Goal: Communication & Community: Answer question/provide support

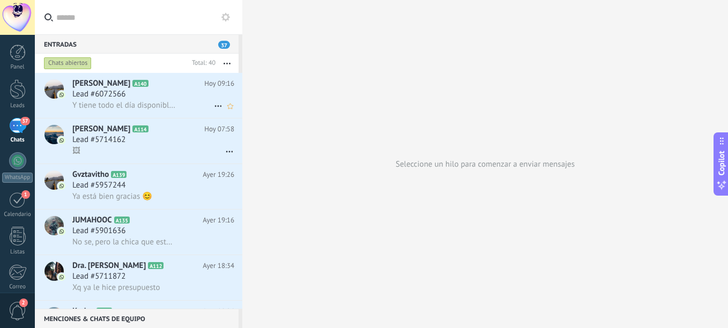
click at [99, 98] on span "Lead #6072566" at bounding box center [98, 94] width 53 height 11
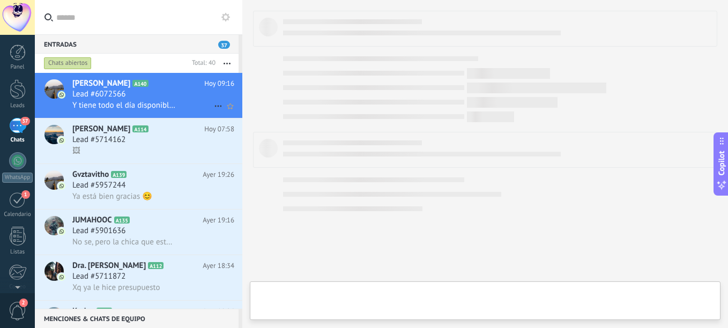
click at [137, 91] on div "Lead #6072566" at bounding box center [153, 94] width 162 height 11
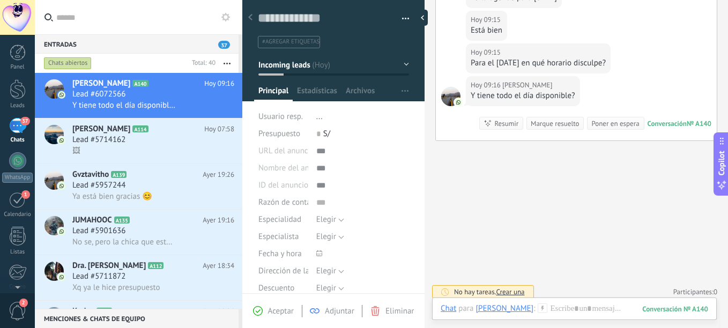
scroll to position [95, 0]
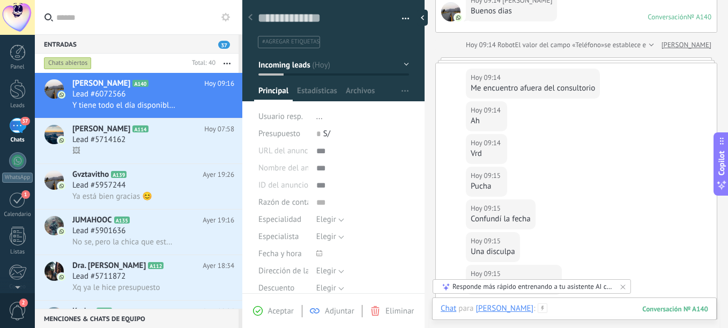
click at [552, 306] on div at bounding box center [574, 319] width 267 height 32
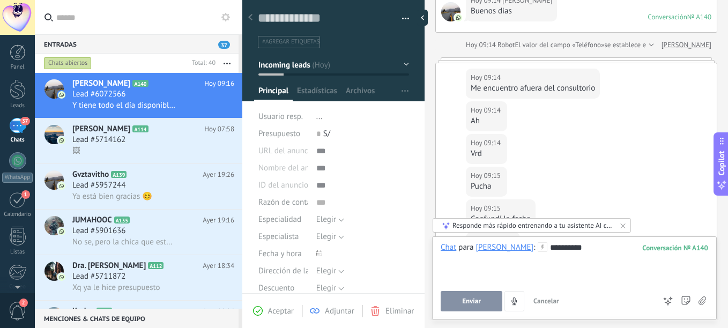
click at [468, 297] on span "Enviar" at bounding box center [471, 301] width 19 height 8
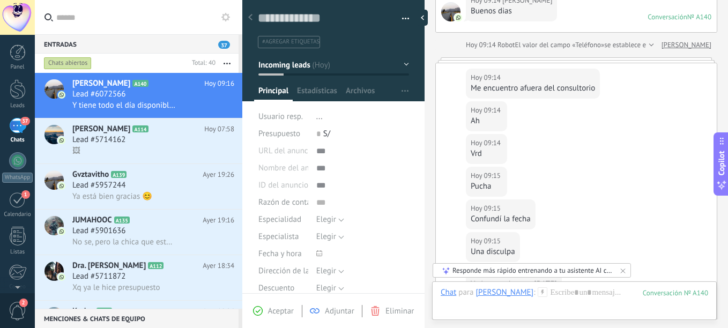
scroll to position [419, 0]
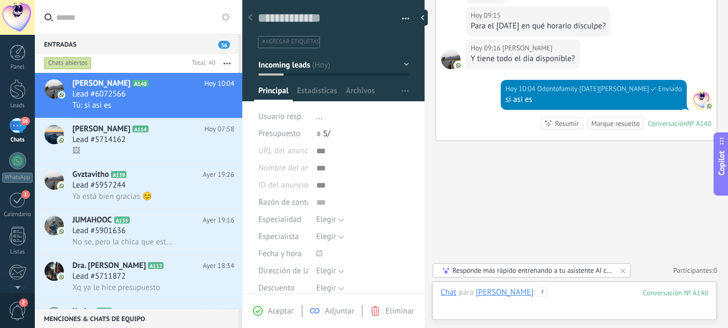
click at [569, 299] on div at bounding box center [574, 303] width 267 height 32
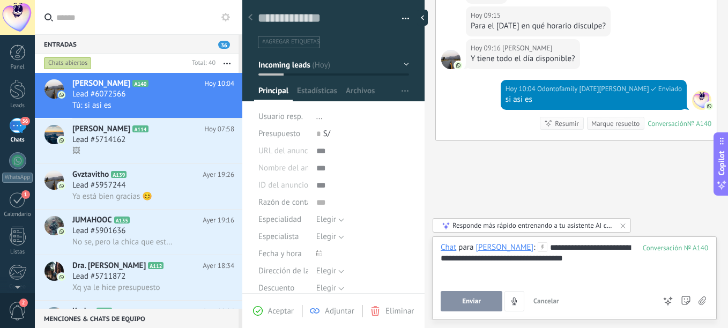
click at [488, 302] on button "Enviar" at bounding box center [472, 301] width 62 height 20
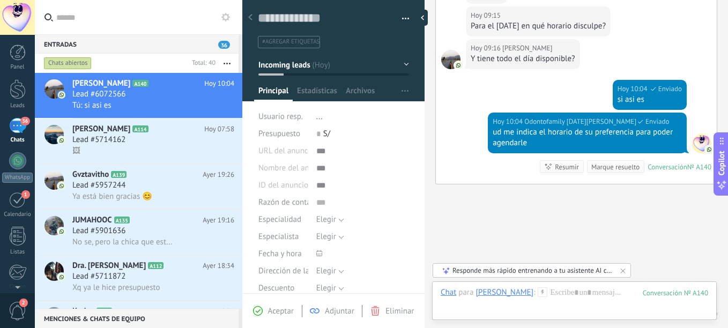
scroll to position [463, 0]
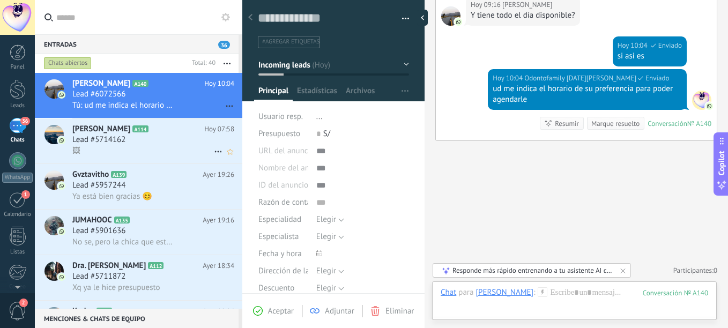
click at [107, 142] on span "Lead #5714162" at bounding box center [98, 140] width 53 height 11
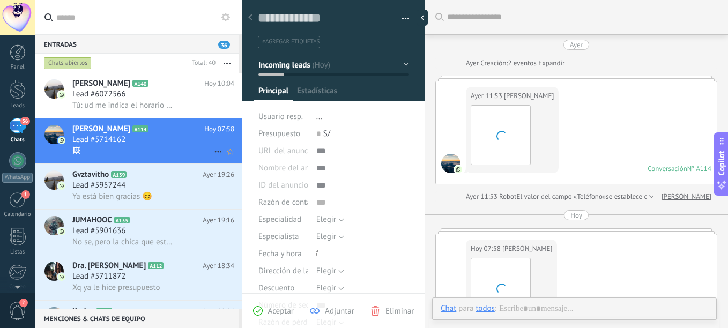
type textarea "**********"
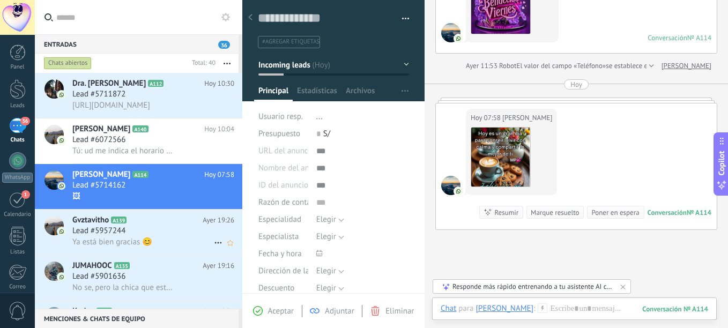
drag, startPoint x: 0, startPoint y: 0, endPoint x: 119, endPoint y: 234, distance: 262.2
click at [119, 234] on span "Lead #5957244" at bounding box center [98, 231] width 53 height 11
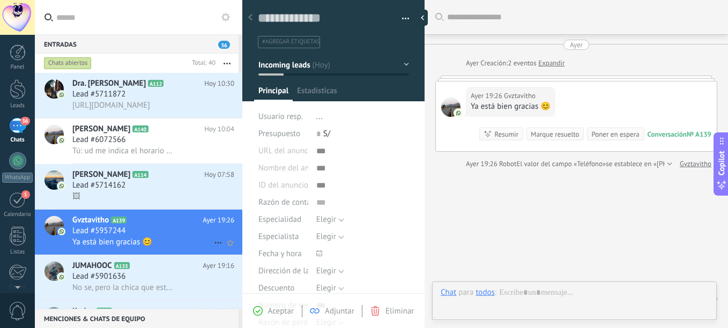
type textarea "**********"
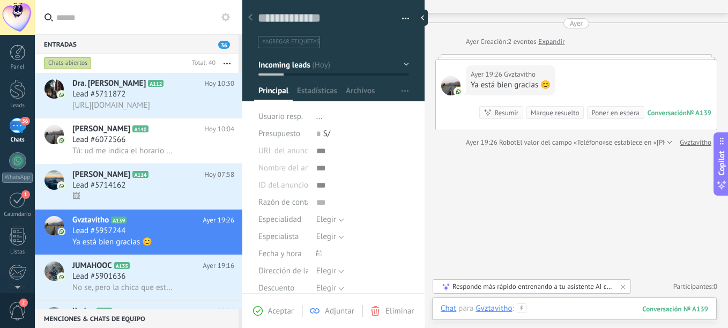
click at [546, 304] on div at bounding box center [574, 319] width 267 height 32
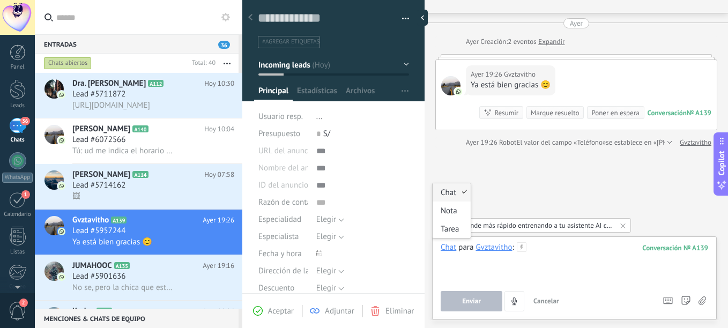
click at [552, 247] on div at bounding box center [574, 262] width 267 height 41
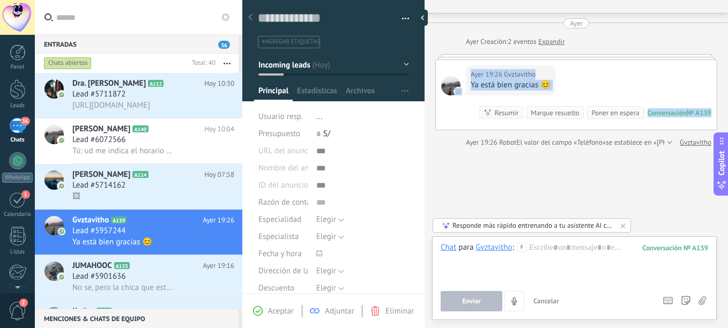
drag, startPoint x: 724, startPoint y: 77, endPoint x: 725, endPoint y: 45, distance: 31.6
click at [725, 45] on div "Buscar Carga más [DATE] [DATE] Creación: 2 eventos Expandir [DATE] 19:26 Gvztav…" at bounding box center [575, 164] width 303 height 328
click at [598, 58] on div at bounding box center [576, 56] width 282 height 5
click at [598, 78] on div "[DATE] 19:26 Gvztavitho Ya está bien gracias 😊 Conversación № A139 Conversación…" at bounding box center [576, 95] width 281 height 70
click at [558, 44] on link "Expandir" at bounding box center [551, 41] width 26 height 11
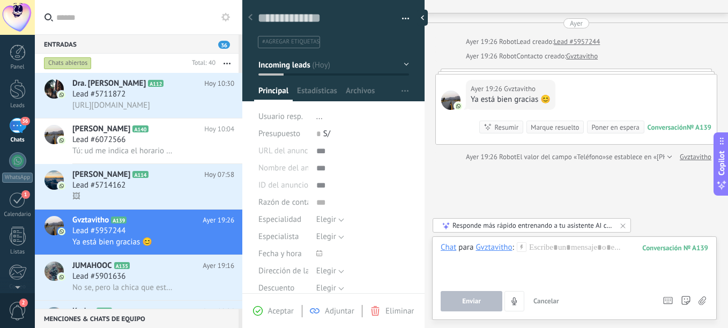
scroll to position [36, 0]
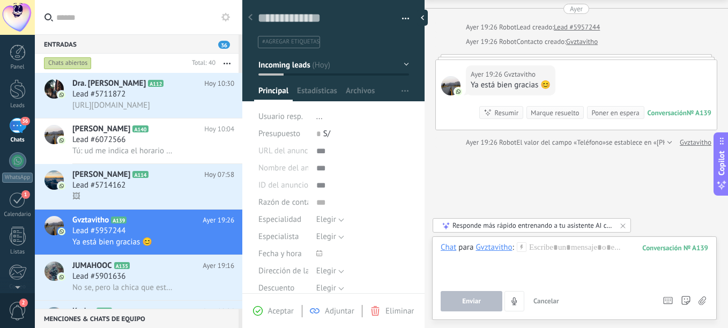
click at [587, 79] on div "[DATE] 19:26 Gvztavitho Ya está bien gracias 😊 Conversación № A139 Conversación…" at bounding box center [576, 95] width 281 height 70
click at [505, 86] on div "Ya está bien gracias 😊" at bounding box center [511, 85] width 80 height 11
click at [562, 251] on div at bounding box center [574, 262] width 267 height 41
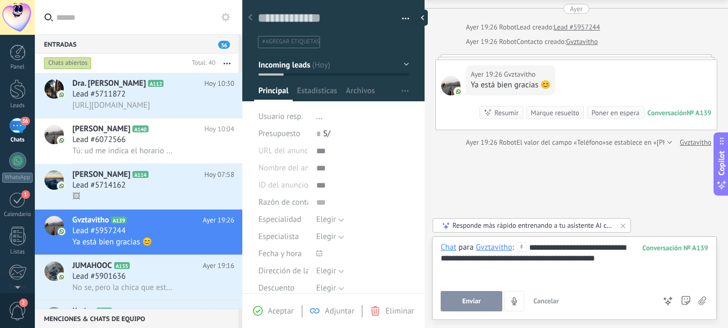
click at [475, 299] on span "Enviar" at bounding box center [471, 301] width 19 height 8
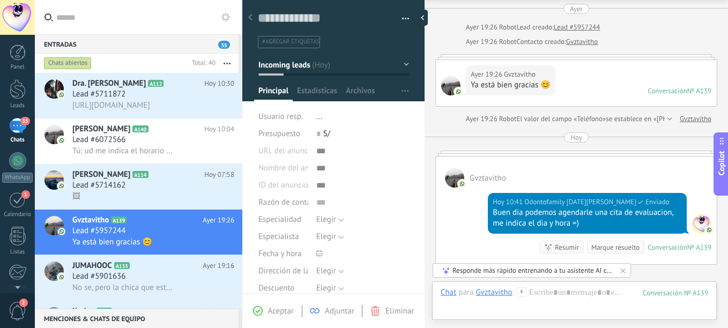
scroll to position [160, 0]
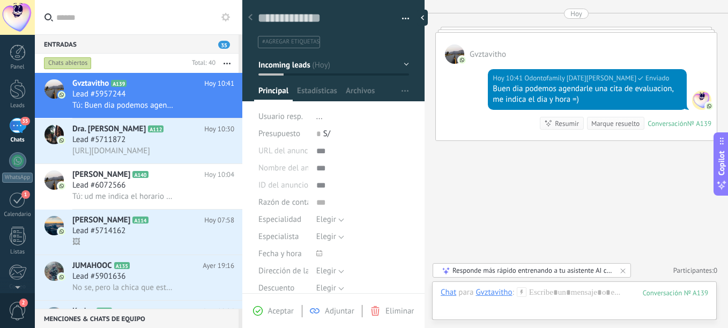
click at [309, 39] on span "#agregar etiquetas" at bounding box center [290, 42] width 57 height 8
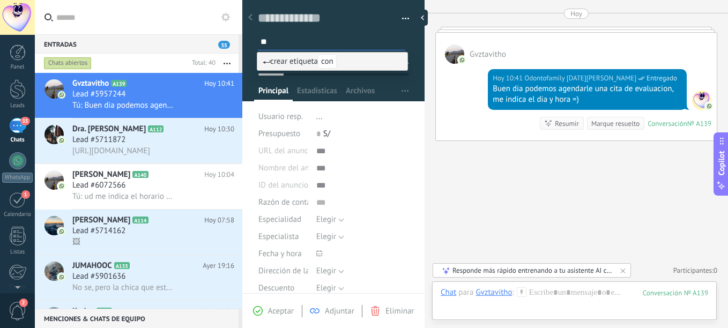
type input "*"
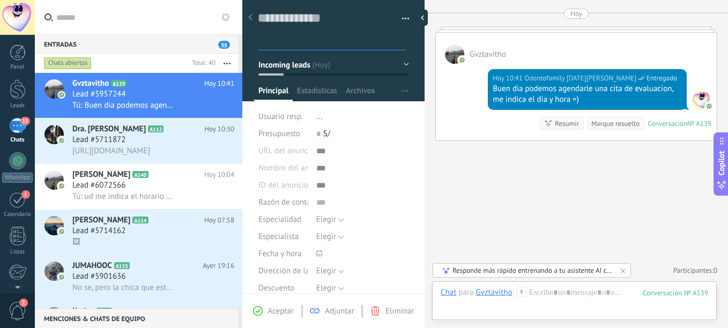
click at [394, 23] on button "button" at bounding box center [402, 19] width 16 height 16
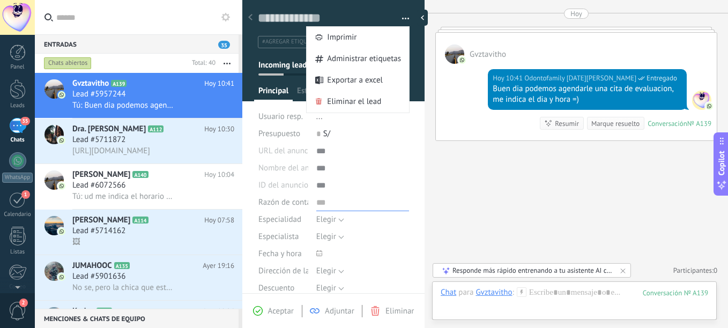
click at [398, 199] on input "text" at bounding box center [362, 202] width 93 height 17
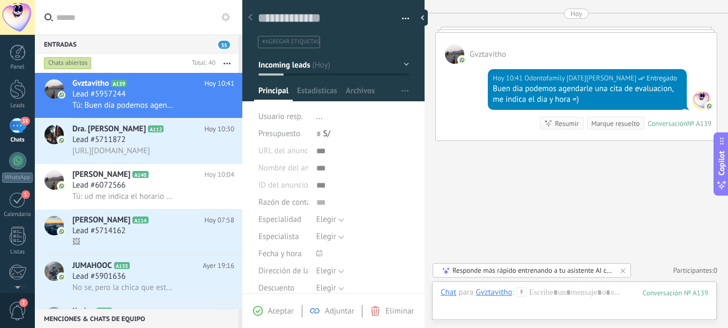
click at [594, 128] on div "Marque resuelto" at bounding box center [615, 123] width 48 height 10
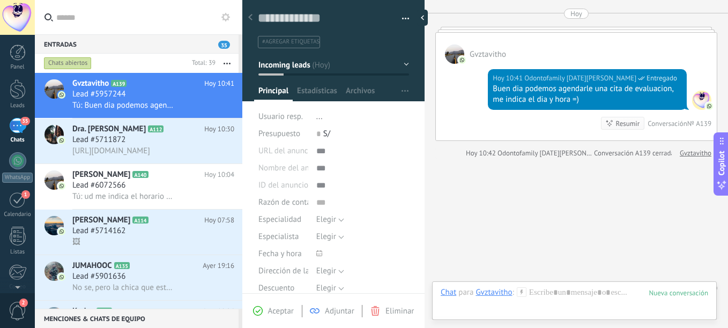
scroll to position [177, 0]
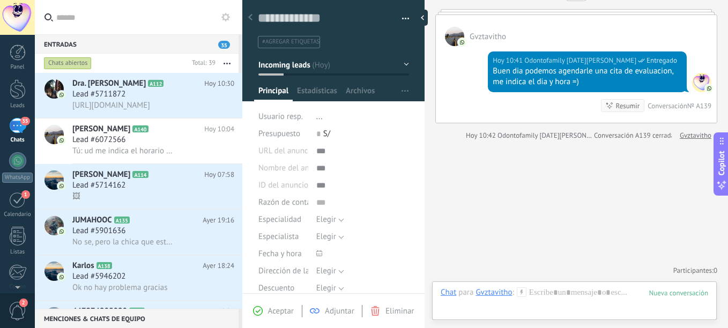
click at [402, 20] on span "button" at bounding box center [406, 20] width 8 height 2
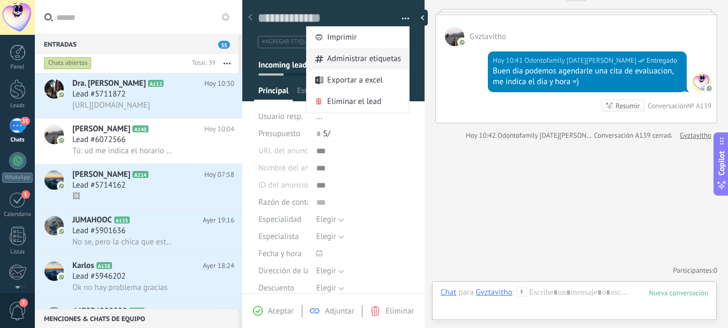
click at [382, 56] on span "Administrar etiquetas" at bounding box center [364, 58] width 74 height 21
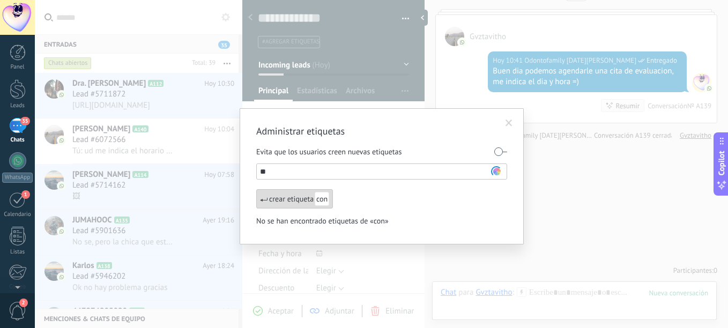
type input "*"
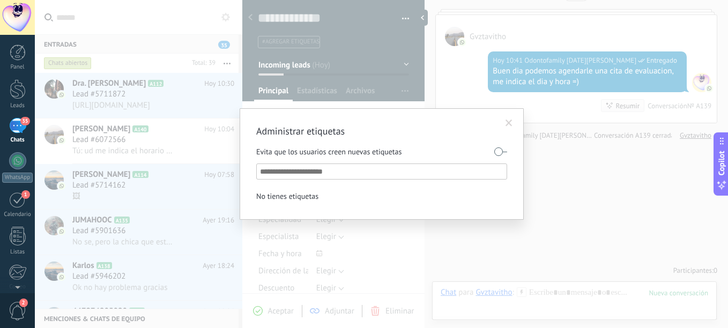
click at [505, 123] on span at bounding box center [509, 123] width 18 height 18
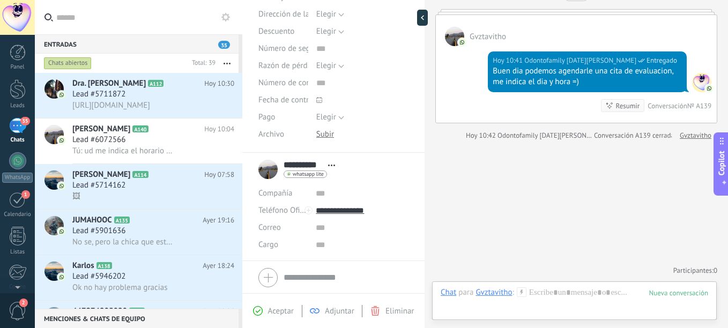
scroll to position [292, 0]
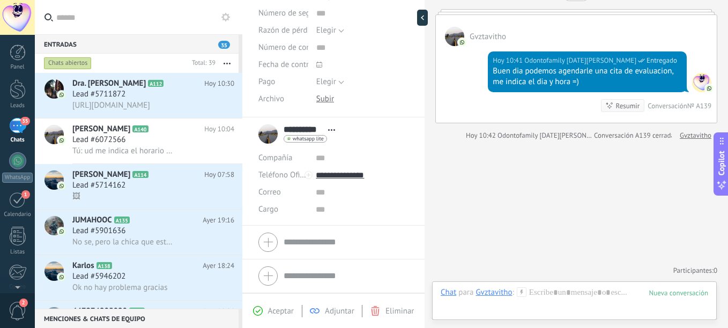
click at [333, 127] on span "Abrir detalle Copie el nombre Desatar Contacto principal" at bounding box center [332, 130] width 18 height 8
click at [375, 145] on div "**********" at bounding box center [333, 134] width 150 height 27
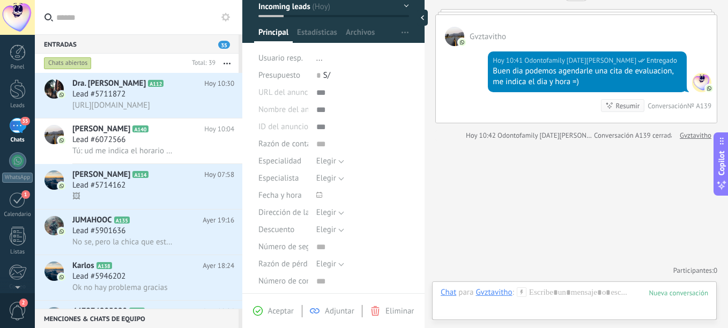
scroll to position [9, 0]
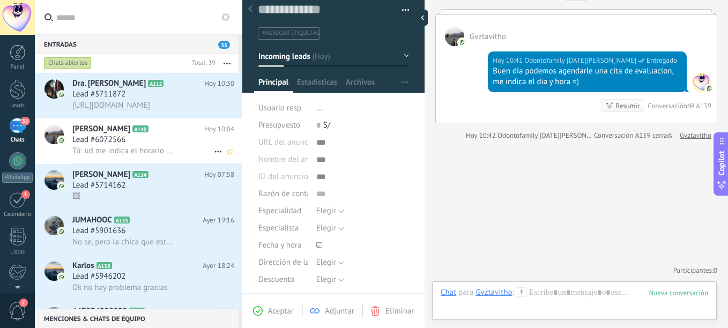
drag, startPoint x: 292, startPoint y: 47, endPoint x: 188, endPoint y: 131, distance: 134.5
click at [188, 131] on h2 "[PERSON_NAME] A140" at bounding box center [138, 129] width 132 height 11
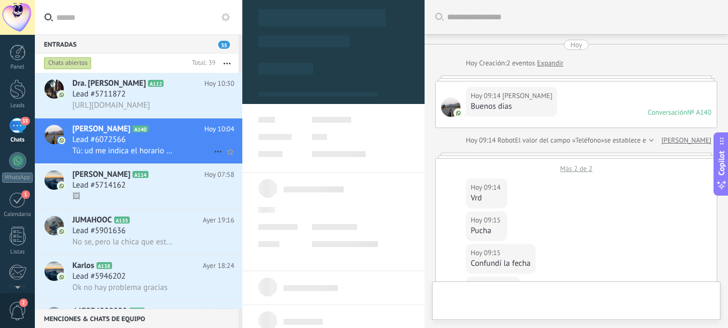
type textarea "**********"
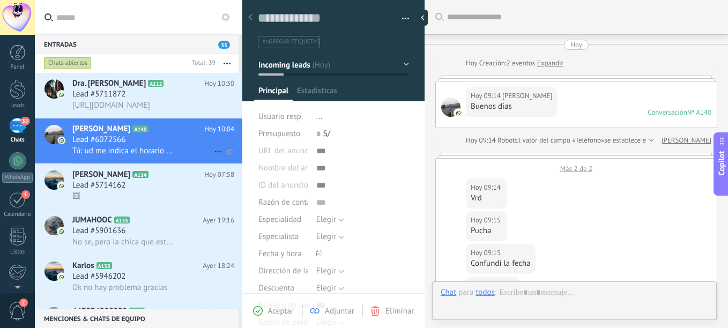
scroll to position [412, 0]
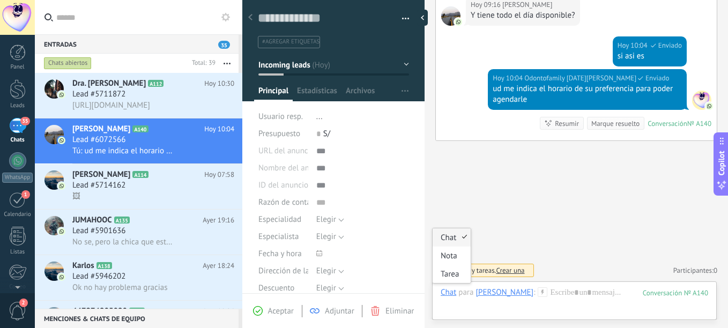
click at [452, 293] on div "Chat" at bounding box center [449, 292] width 16 height 10
click at [453, 272] on div "Tarea" at bounding box center [452, 274] width 38 height 18
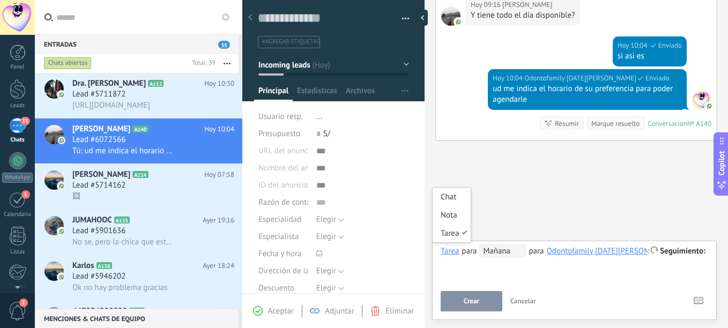
click at [451, 256] on div "Tarea" at bounding box center [450, 251] width 18 height 10
click at [702, 253] on div at bounding box center [574, 251] width 267 height 13
click at [489, 304] on button "Crear" at bounding box center [472, 301] width 62 height 20
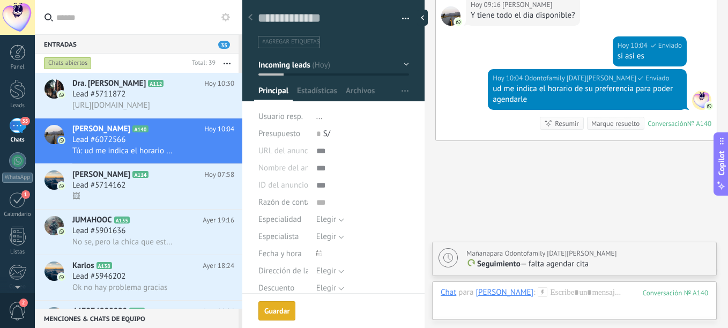
scroll to position [449, 0]
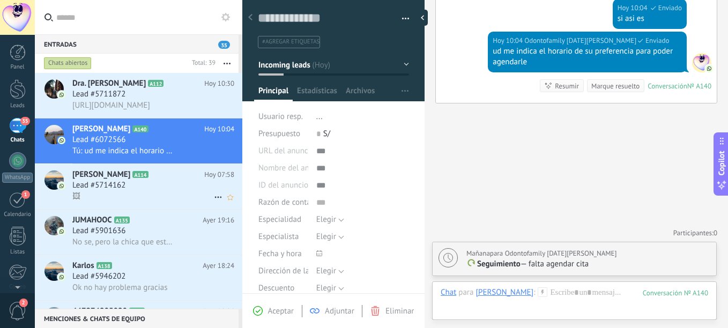
click at [123, 184] on span "Lead #5714162" at bounding box center [98, 185] width 53 height 11
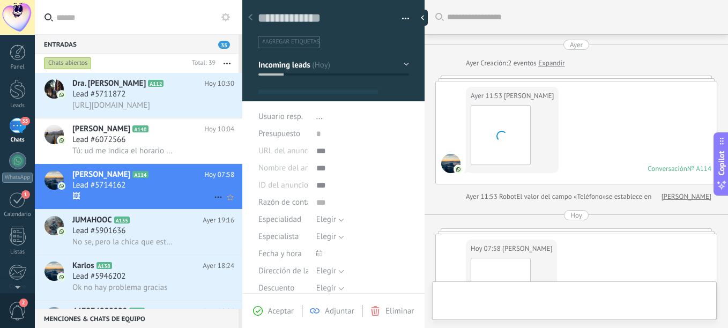
click at [123, 186] on span "Lead #5714162" at bounding box center [98, 185] width 53 height 11
type textarea "**********"
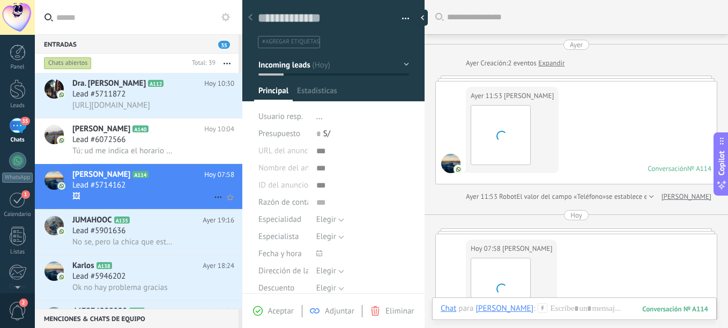
scroll to position [131, 0]
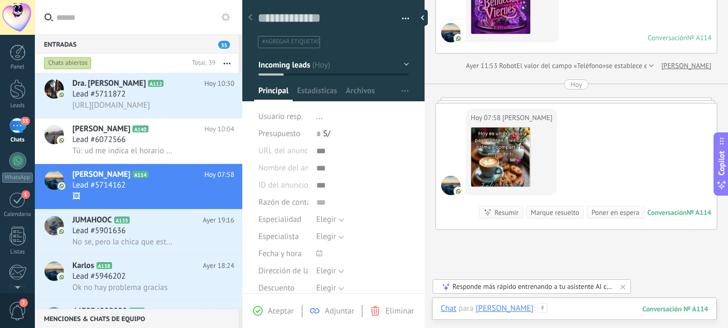
drag, startPoint x: 122, startPoint y: 188, endPoint x: 549, endPoint y: 315, distance: 445.7
click at [549, 315] on div at bounding box center [574, 319] width 267 height 32
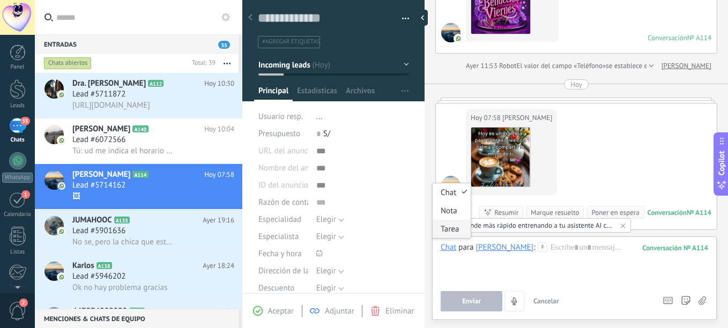
click at [451, 227] on div "Tarea" at bounding box center [452, 229] width 38 height 18
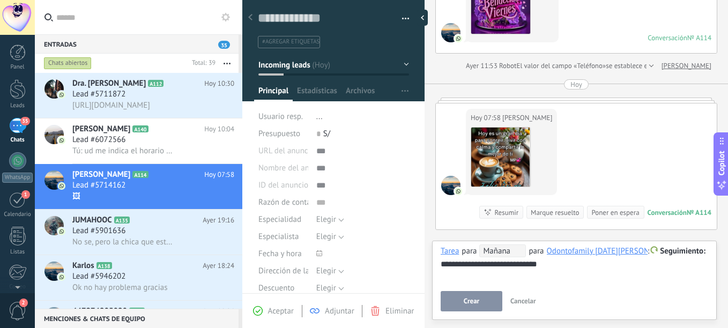
click at [462, 301] on button "Crear" at bounding box center [472, 301] width 62 height 20
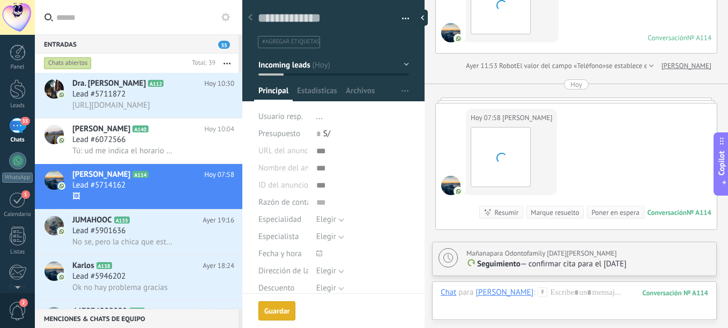
scroll to position [257, 0]
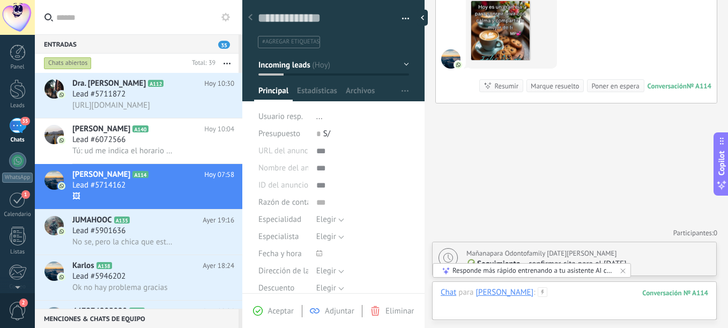
click at [533, 289] on div at bounding box center [574, 303] width 267 height 32
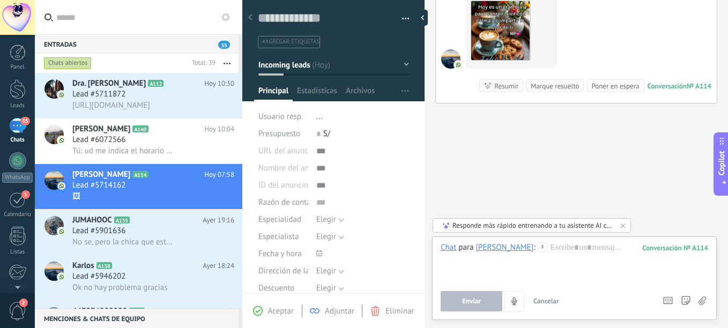
click at [520, 177] on div "Buscar Carga más [DATE] [DATE] Creación: 2 eventos Expandir [DATE] 11:53 [PERSO…" at bounding box center [575, 35] width 303 height 585
click at [543, 297] on span "Cancelar" at bounding box center [546, 300] width 26 height 9
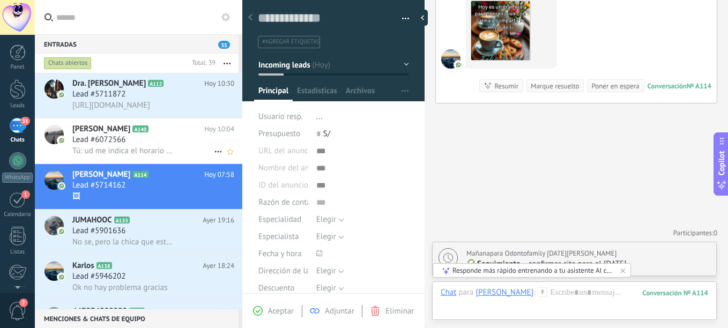
click at [99, 144] on span "Lead #6072566" at bounding box center [98, 140] width 53 height 11
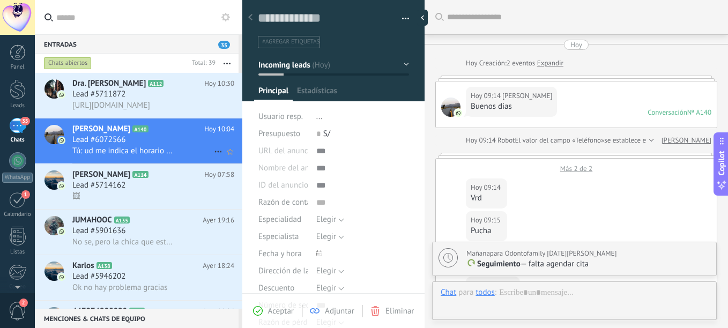
scroll to position [16, 0]
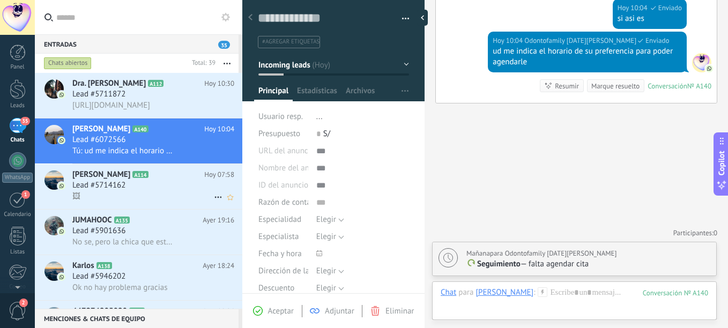
click at [96, 190] on span "Lead #5714162" at bounding box center [98, 185] width 53 height 11
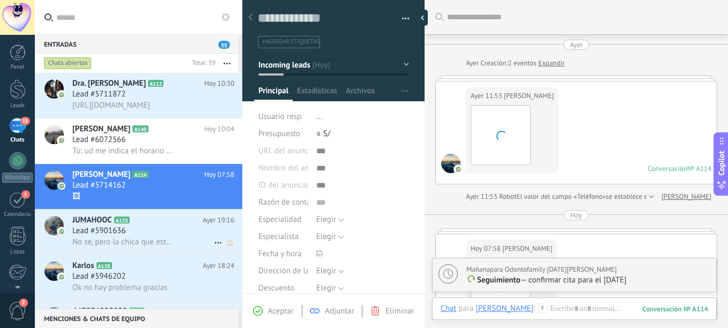
scroll to position [131, 0]
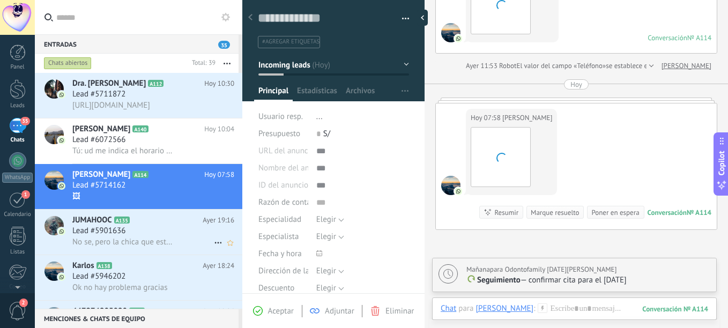
click at [128, 237] on span "No se, pero la chica que está en recepción me dijo que no había llegado, lament…" at bounding box center [123, 242] width 103 height 10
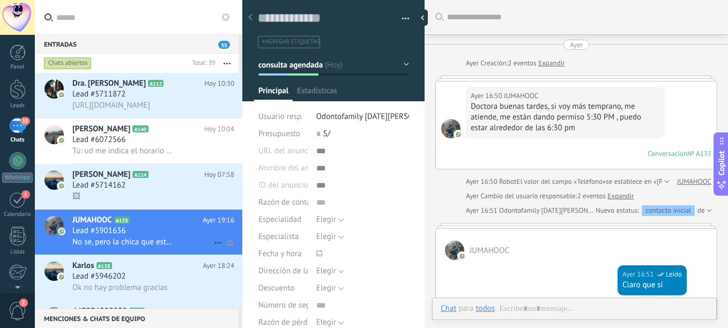
type textarea "**********"
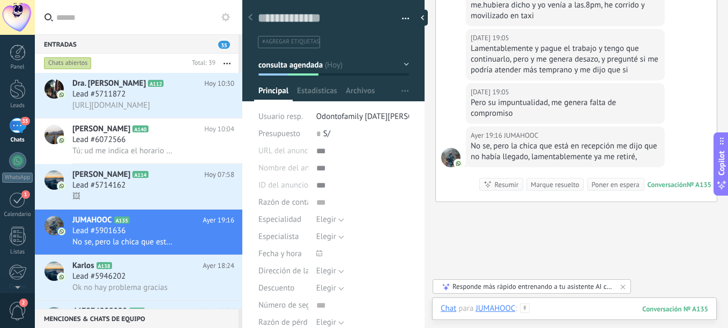
click at [575, 309] on div at bounding box center [574, 319] width 267 height 32
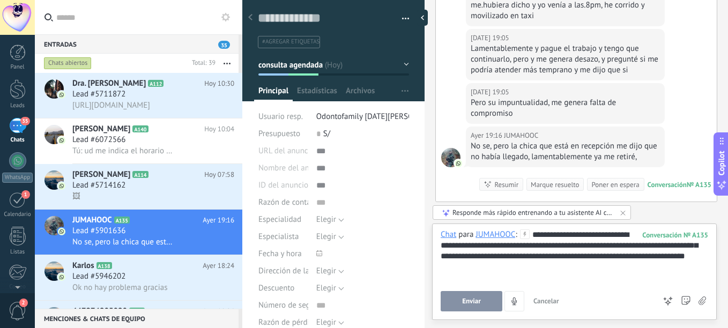
click at [476, 304] on span "Enviar" at bounding box center [471, 301] width 19 height 8
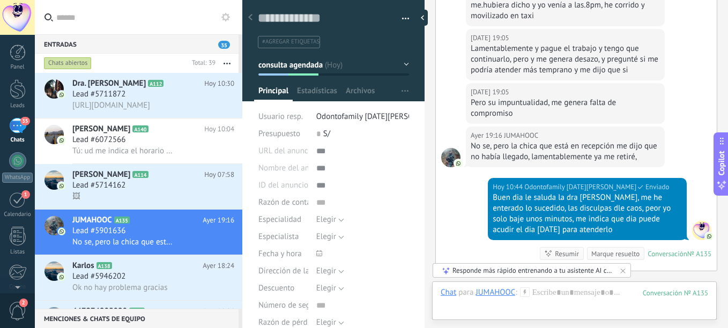
scroll to position [571, 0]
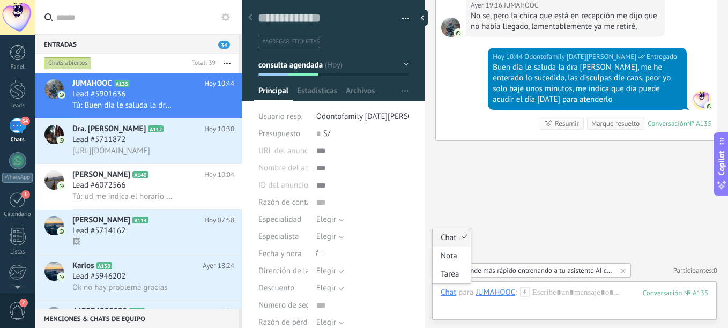
click at [447, 295] on div "Chat" at bounding box center [449, 292] width 16 height 10
click at [451, 278] on div "Tarea" at bounding box center [452, 274] width 38 height 18
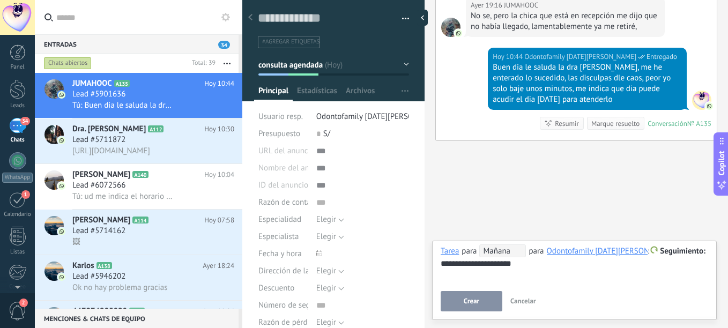
click at [487, 294] on button "Crear" at bounding box center [472, 301] width 62 height 20
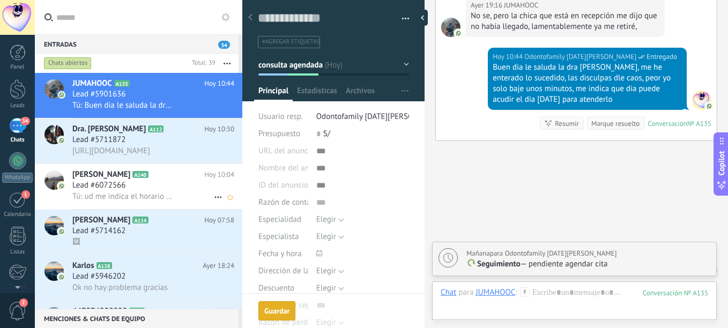
scroll to position [609, 0]
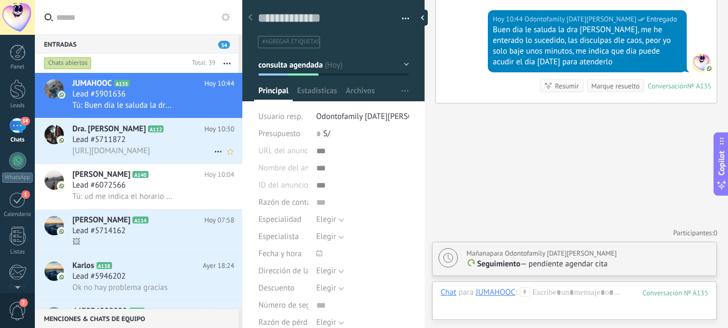
click at [150, 152] on span "[URL][DOMAIN_NAME]" at bounding box center [111, 151] width 78 height 10
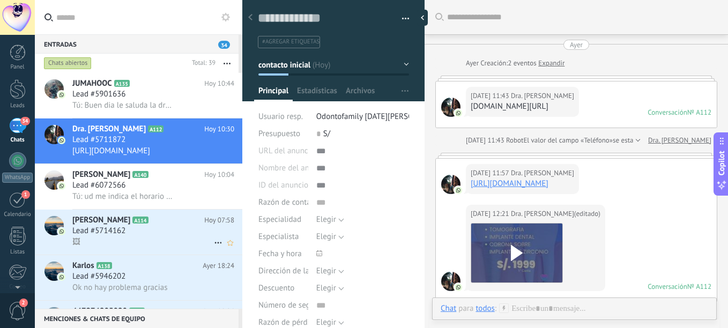
scroll to position [16, 0]
click at [161, 243] on div "🖼" at bounding box center [153, 241] width 162 height 11
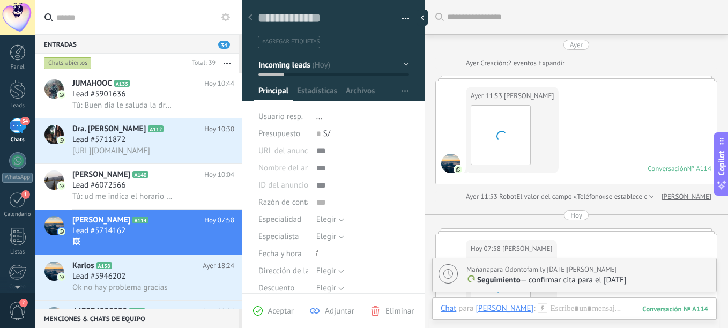
scroll to position [131, 0]
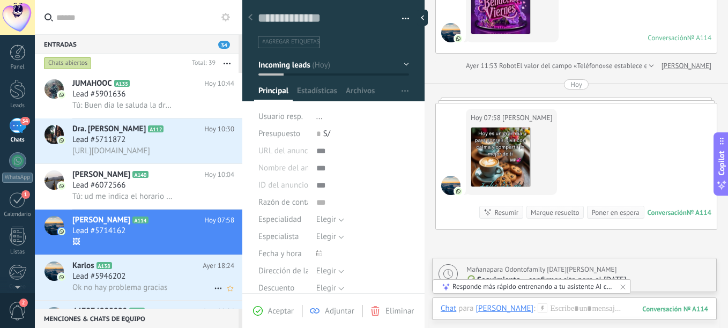
click at [103, 266] on span "A138" at bounding box center [104, 265] width 16 height 7
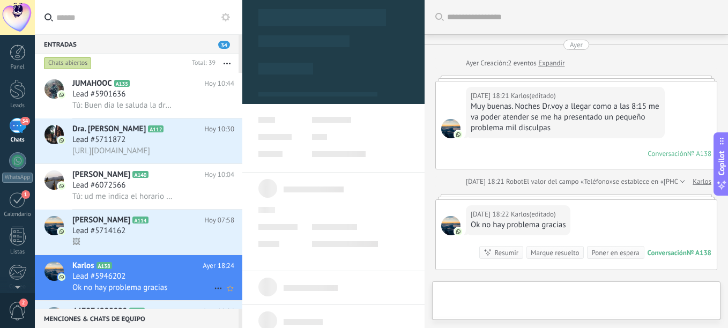
type textarea "**********"
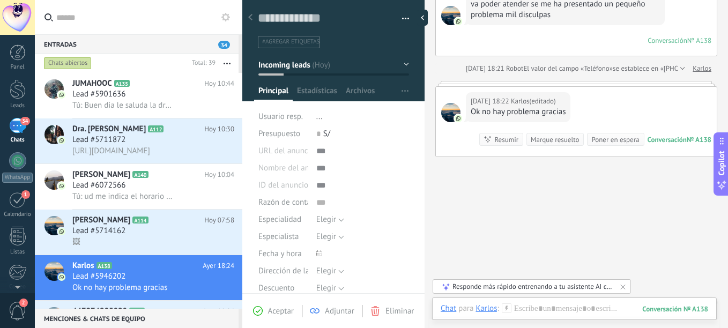
scroll to position [114, 0]
click at [564, 308] on div at bounding box center [574, 319] width 267 height 32
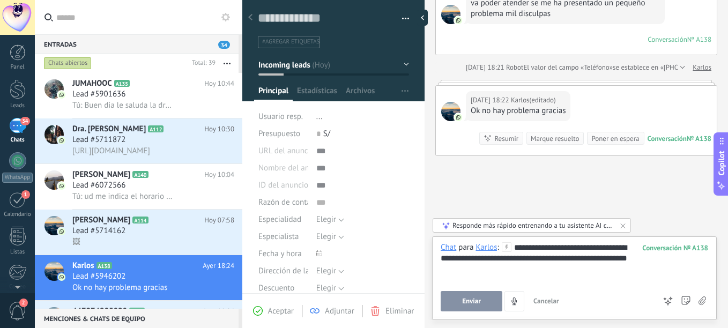
click at [468, 307] on button "Enviar" at bounding box center [472, 301] width 62 height 20
click at [452, 229] on div "Tarea" at bounding box center [452, 229] width 38 height 18
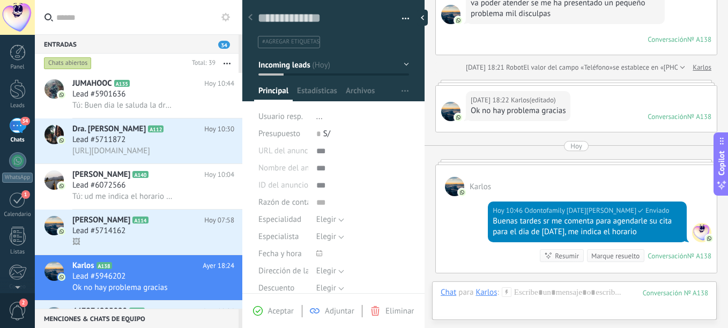
scroll to position [247, 0]
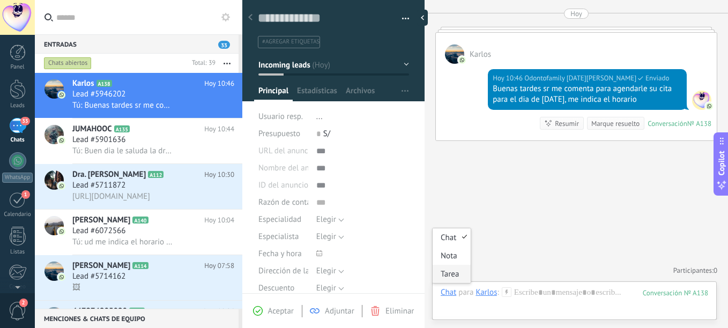
click at [453, 270] on div "Tarea" at bounding box center [452, 274] width 38 height 18
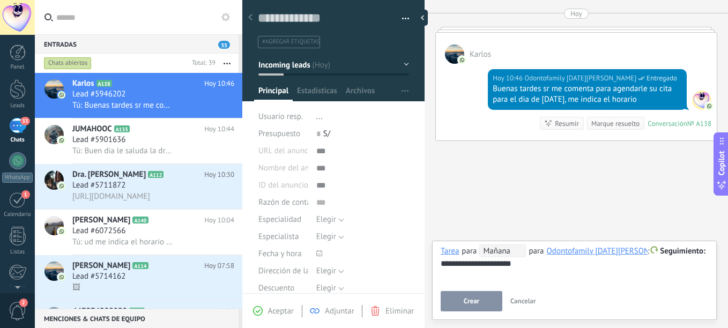
click at [470, 300] on span "Crear" at bounding box center [472, 301] width 16 height 8
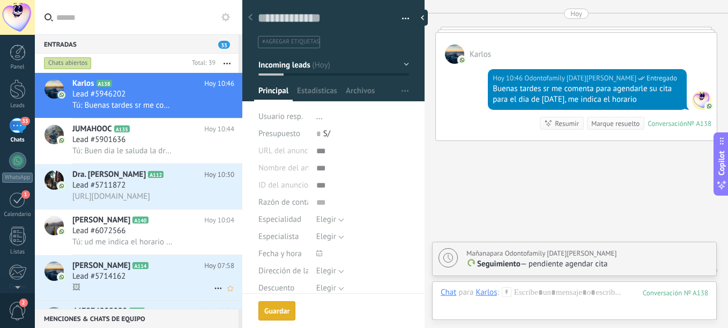
scroll to position [284, 0]
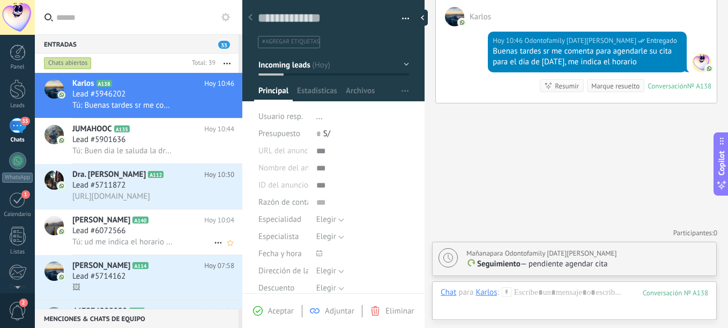
click at [163, 210] on div "[PERSON_NAME] A140 [DATE] 10:04 Lead #6072566 Tú: ud me indica el horario de su…" at bounding box center [157, 232] width 170 height 45
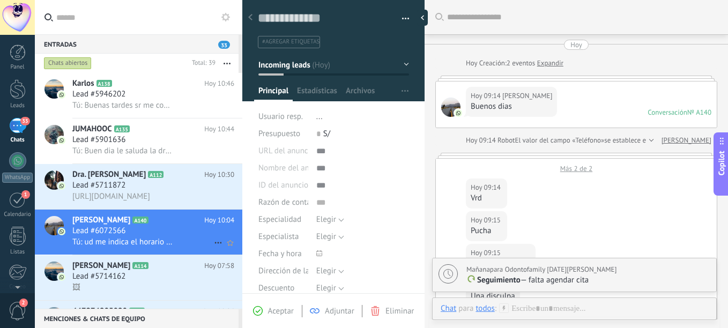
scroll to position [353, 0]
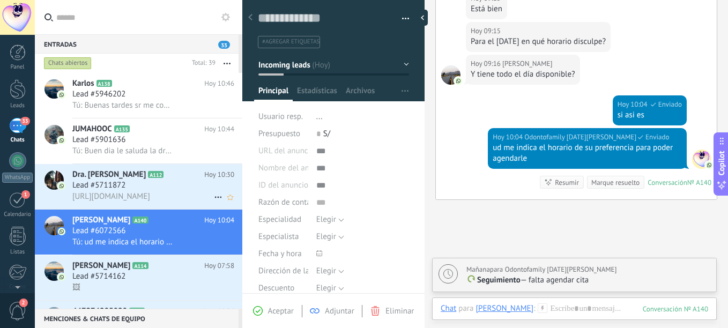
click at [168, 173] on icon at bounding box center [172, 174] width 11 height 11
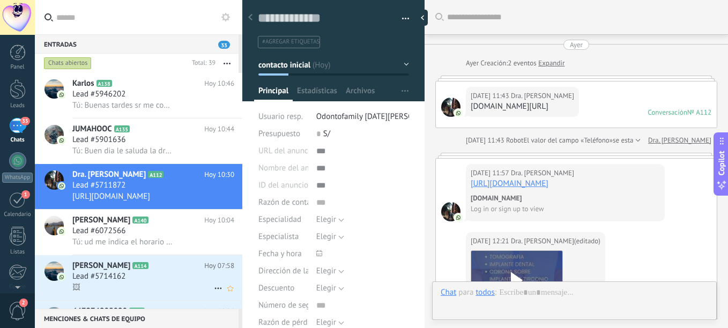
click at [169, 294] on div "[PERSON_NAME] A114 [DATE] 07:58 Lead #5714162 🖼" at bounding box center [157, 277] width 170 height 45
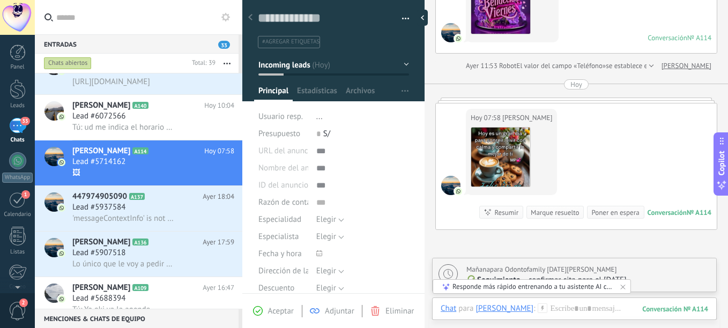
scroll to position [125, 0]
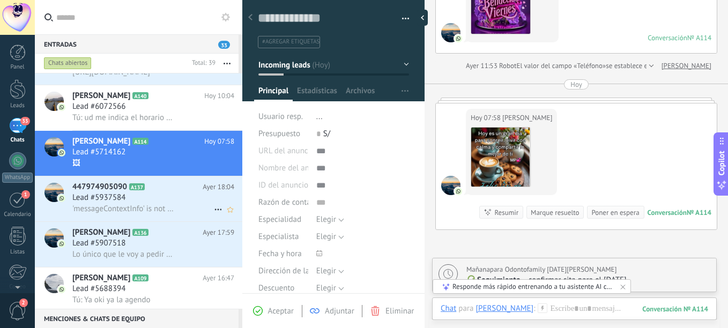
click at [118, 178] on div "447974905090 A137 [DATE] 18:04 Lead #5937584 'messageContextInfo' is not yet su…" at bounding box center [157, 198] width 170 height 45
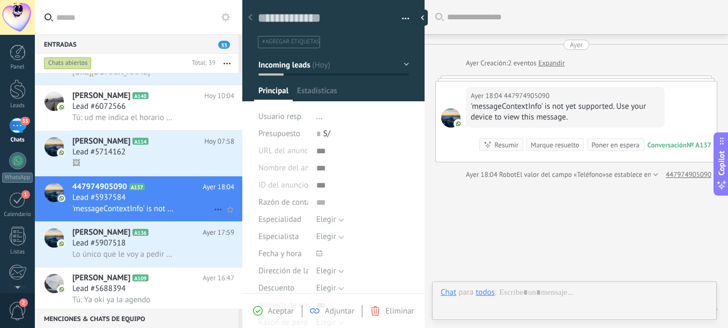
type textarea "**********"
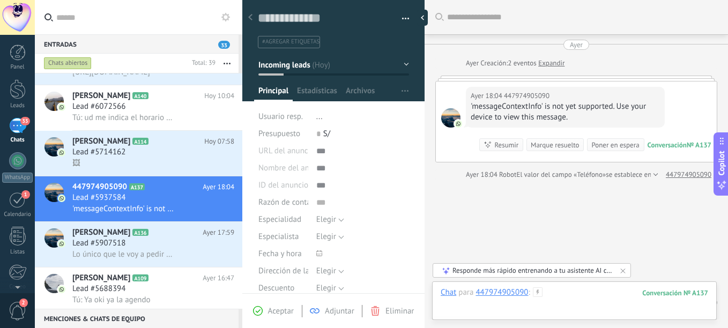
click at [561, 301] on div at bounding box center [574, 303] width 267 height 32
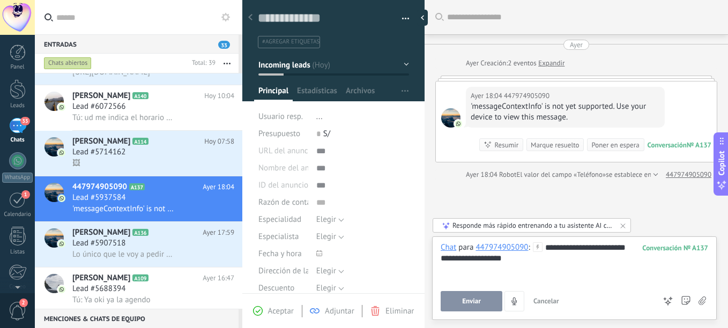
click at [478, 300] on span "Enviar" at bounding box center [471, 301] width 19 height 8
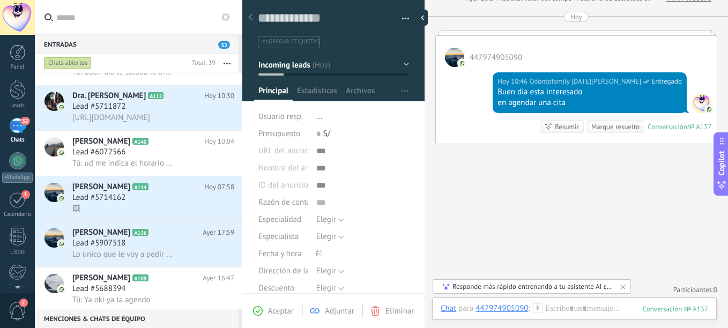
scroll to position [170, 0]
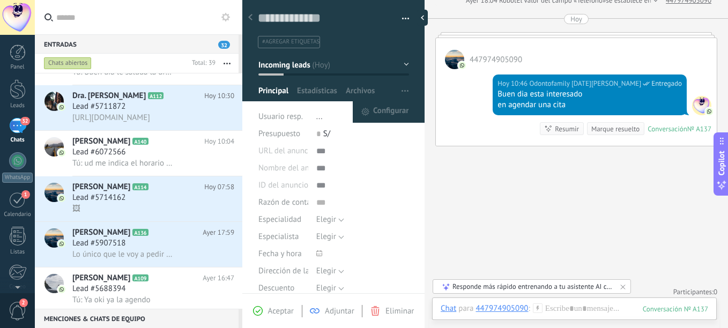
click at [401, 91] on use "button" at bounding box center [404, 91] width 7 height 2
click at [408, 11] on div "Guardar y crear Imprimir Administrar etiquetas Exportar a excel" at bounding box center [333, 20] width 183 height 55
click at [404, 16] on button "button" at bounding box center [402, 19] width 16 height 16
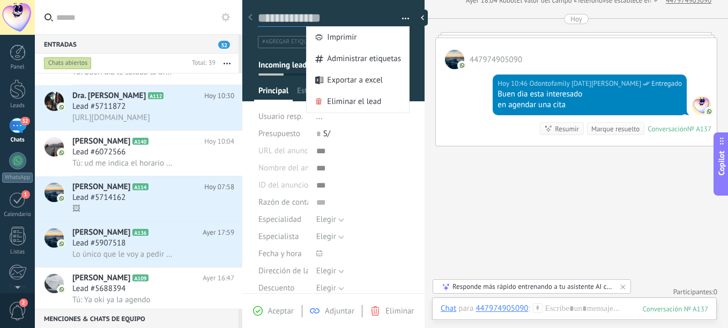
click at [300, 16] on textarea at bounding box center [326, 18] width 136 height 17
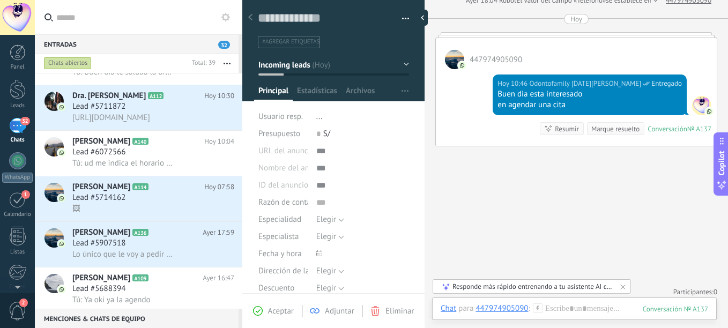
click at [295, 36] on li "#agregar etiquetas" at bounding box center [289, 42] width 62 height 12
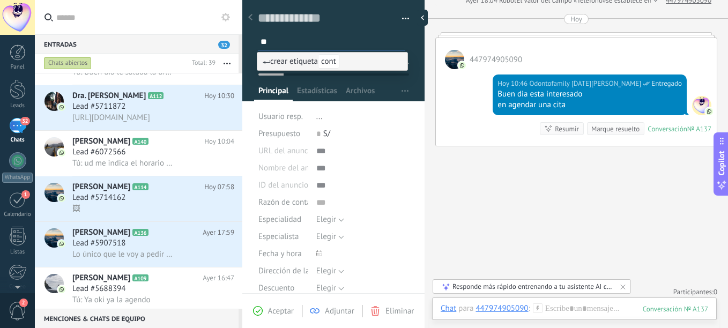
type input "*"
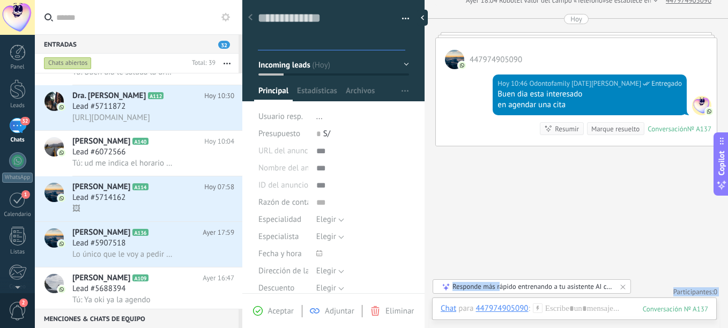
drag, startPoint x: 572, startPoint y: 266, endPoint x: 499, endPoint y: 292, distance: 77.8
click at [499, 292] on div "Buscar Carga más [DATE] [DATE] Creación: 2 eventos Expandir [DATE] 18:04 447974…" at bounding box center [575, 164] width 303 height 328
click at [445, 313] on div "Chat" at bounding box center [449, 308] width 16 height 10
click at [453, 273] on div "Nota" at bounding box center [452, 272] width 38 height 18
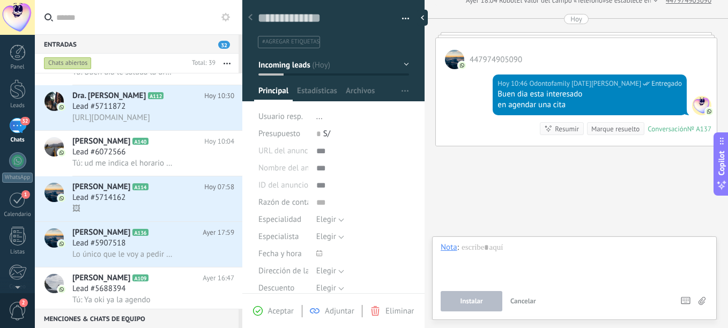
click at [519, 311] on div "Chat Correo Nota Tarea Nota : Instalar Cancelar Atajos – seleccionar acción – i…" at bounding box center [574, 278] width 285 height 84
click at [517, 296] on button "Cancelar" at bounding box center [523, 301] width 34 height 20
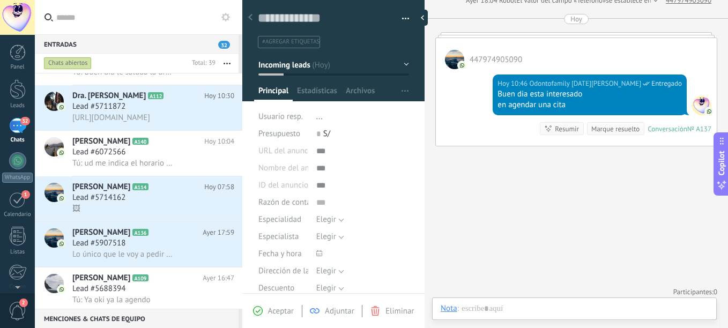
click at [262, 312] on use at bounding box center [258, 311] width 10 height 10
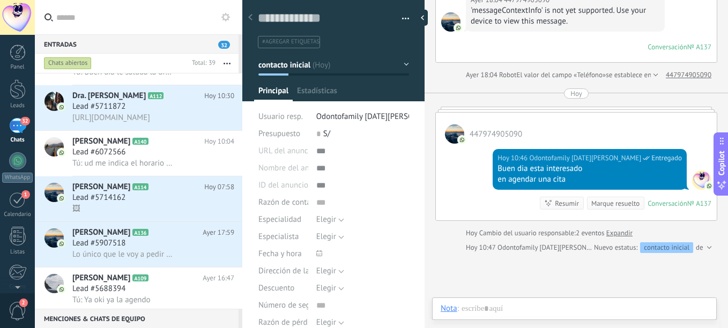
scroll to position [16, 0]
click at [296, 61] on span "contacto inicial" at bounding box center [284, 64] width 53 height 10
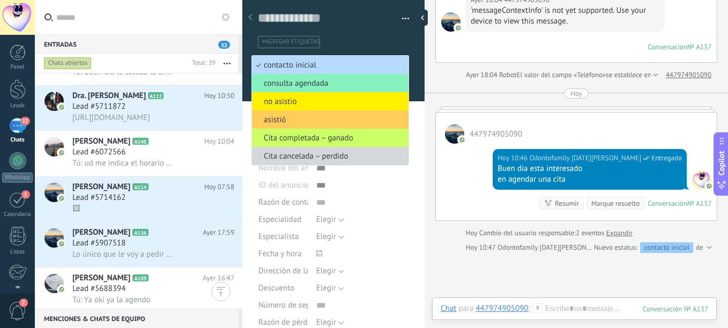
click at [296, 61] on span "contacto inicial" at bounding box center [328, 65] width 153 height 10
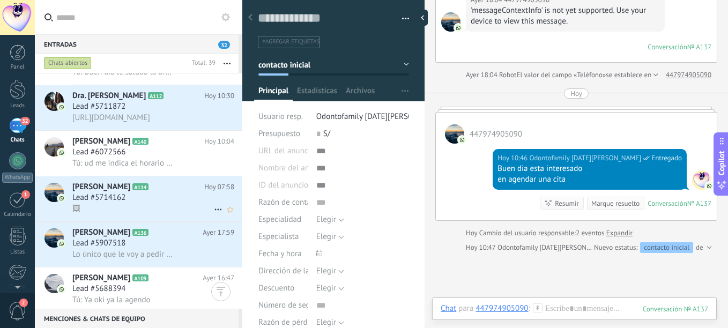
click at [137, 201] on div "Lead #5714162" at bounding box center [153, 197] width 162 height 11
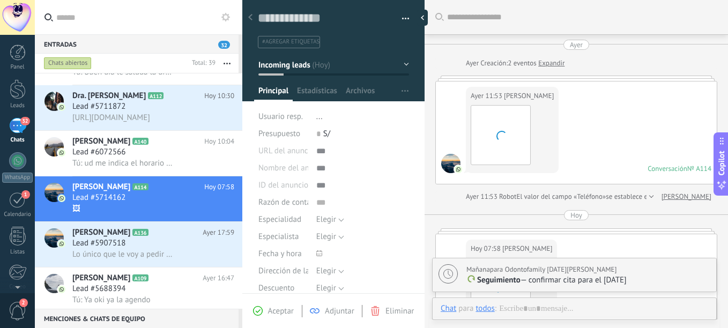
scroll to position [131, 0]
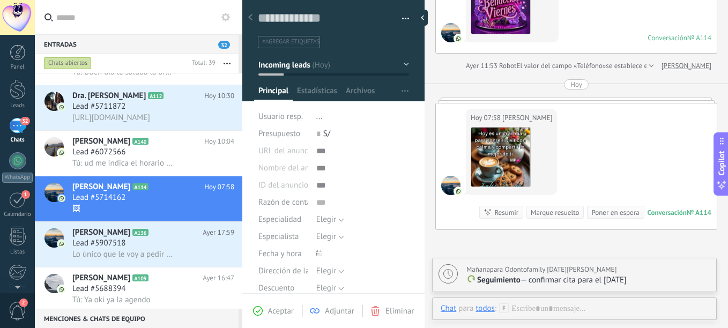
click at [285, 69] on span "Incoming leads" at bounding box center [284, 64] width 52 height 10
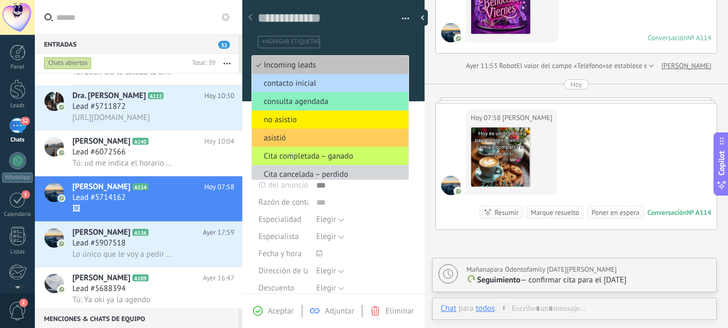
click at [306, 77] on li "contacto inicial" at bounding box center [330, 83] width 157 height 18
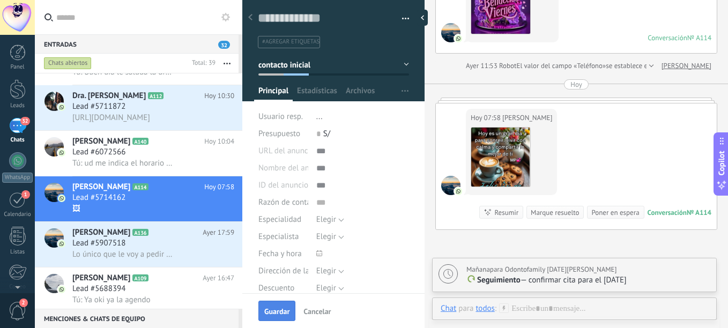
click at [274, 319] on button "Guardar" at bounding box center [276, 311] width 37 height 20
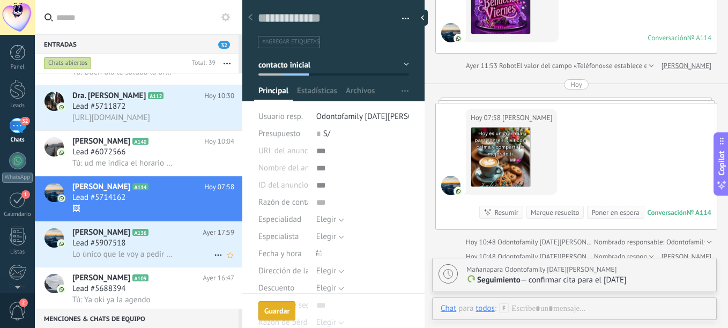
scroll to position [177, 0]
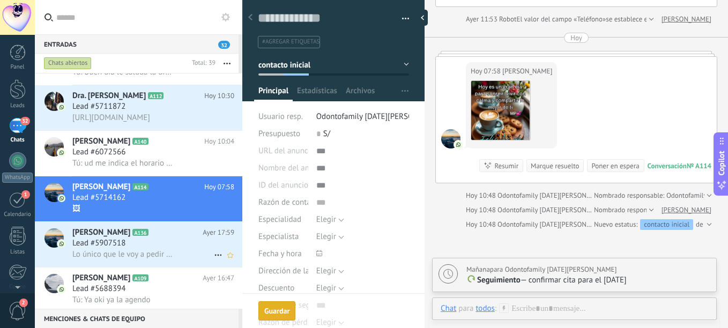
click at [156, 254] on span "Lo único que le voy a pedir es que me tenga mucha paciencia por favor" at bounding box center [123, 254] width 103 height 10
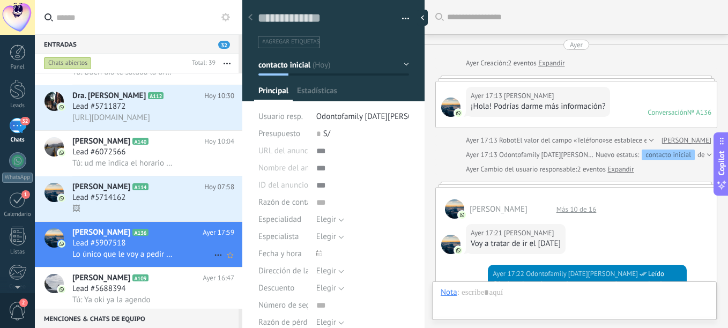
type textarea "**********"
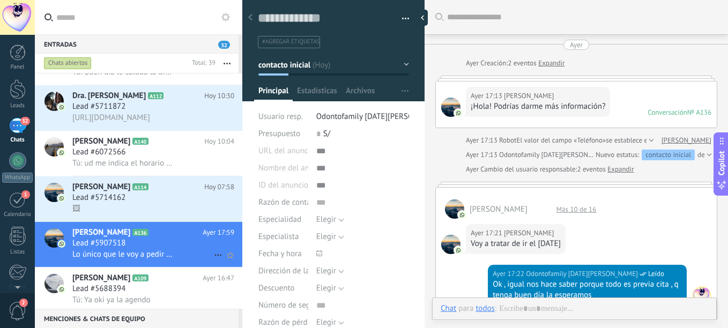
scroll to position [435, 0]
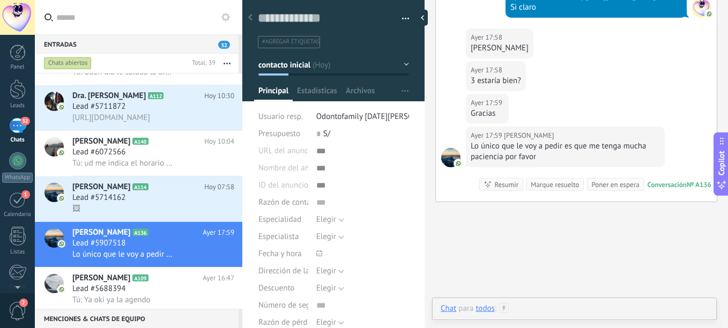
click at [526, 304] on div at bounding box center [574, 319] width 267 height 32
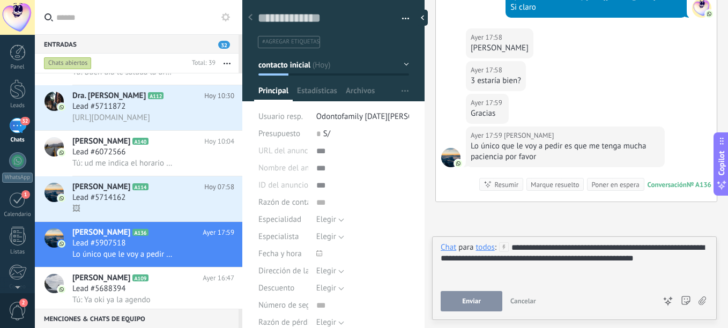
click at [484, 299] on button "Enviar" at bounding box center [472, 301] width 62 height 20
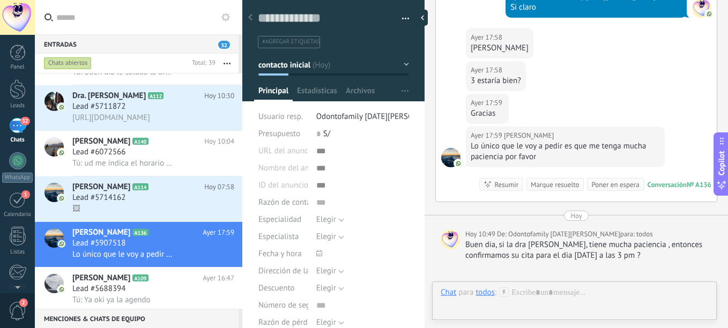
scroll to position [555, 0]
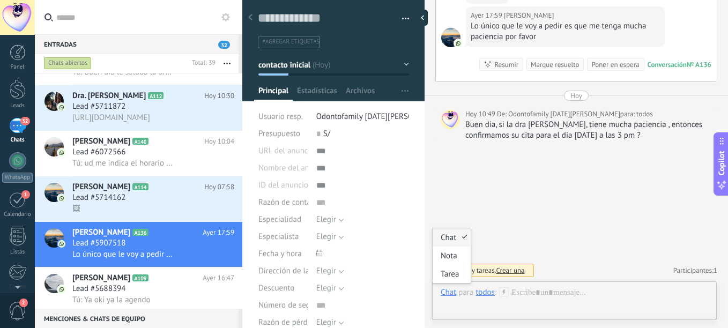
click at [451, 292] on div "Chat" at bounding box center [449, 292] width 16 height 10
click at [454, 273] on div "Tarea" at bounding box center [452, 274] width 38 height 18
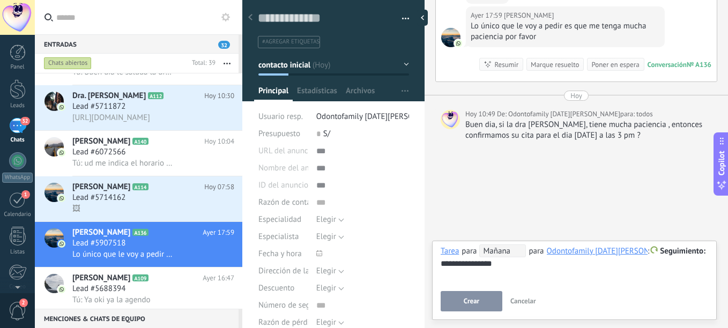
click at [470, 297] on span "Crear" at bounding box center [472, 301] width 16 height 8
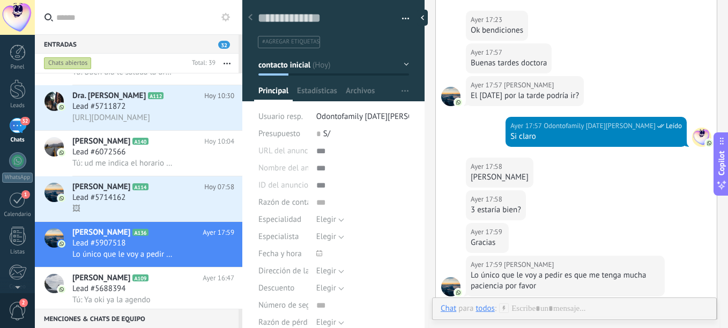
scroll to position [18, 0]
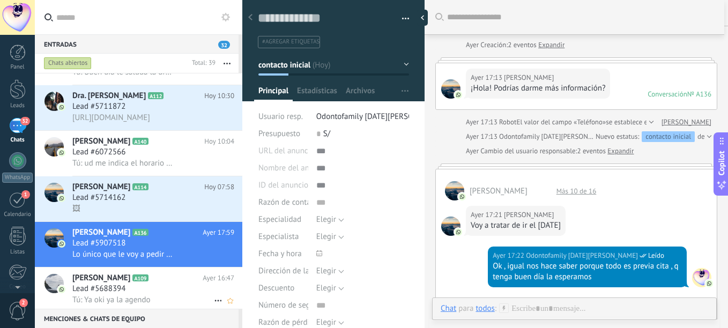
click at [126, 274] on h2 "[PERSON_NAME] A109" at bounding box center [137, 278] width 130 height 11
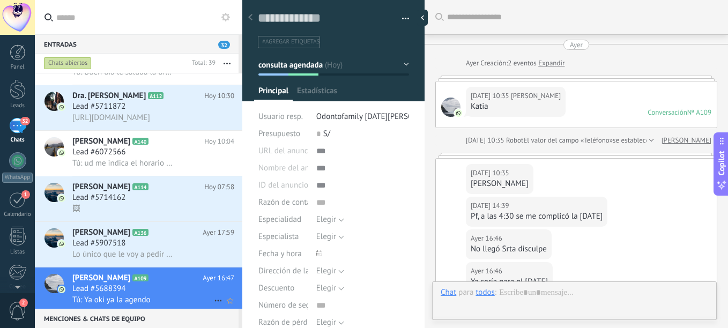
type textarea "**********"
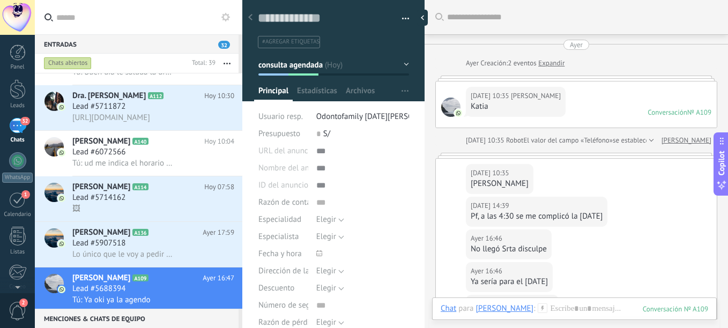
scroll to position [202, 0]
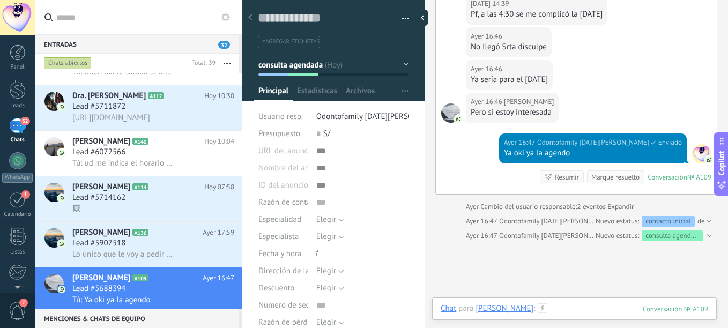
click at [545, 306] on div at bounding box center [574, 319] width 267 height 32
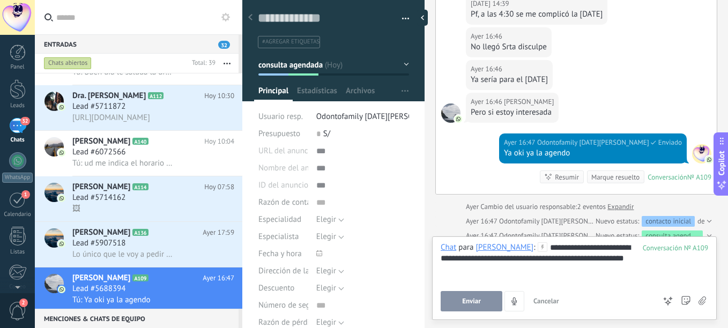
click at [476, 306] on button "Enviar" at bounding box center [472, 301] width 62 height 20
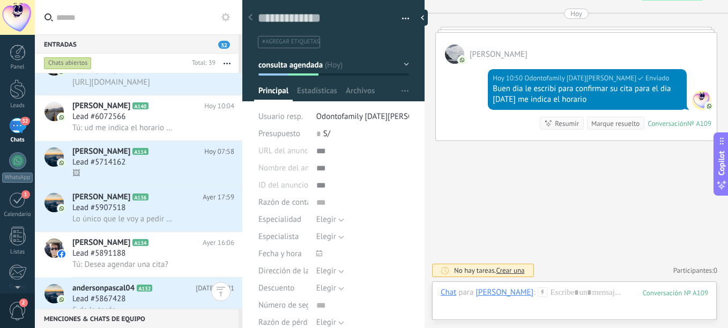
scroll to position [220, 0]
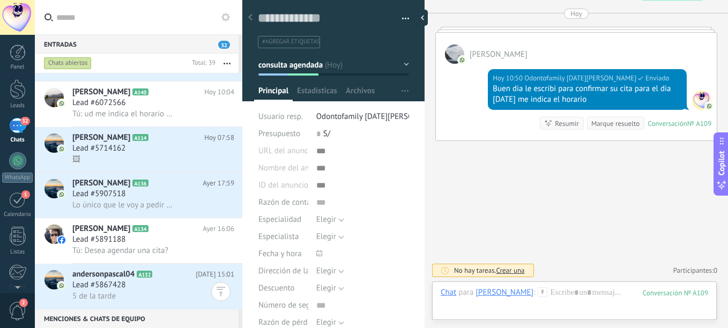
click at [73, 63] on div "Chats abiertos" at bounding box center [68, 63] width 48 height 13
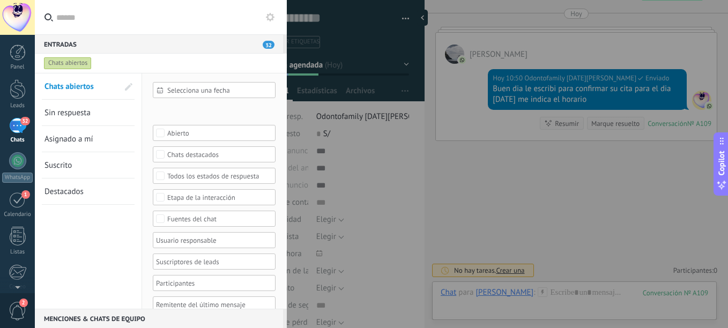
click at [73, 117] on span "Sin respuesta" at bounding box center [67, 113] width 46 height 10
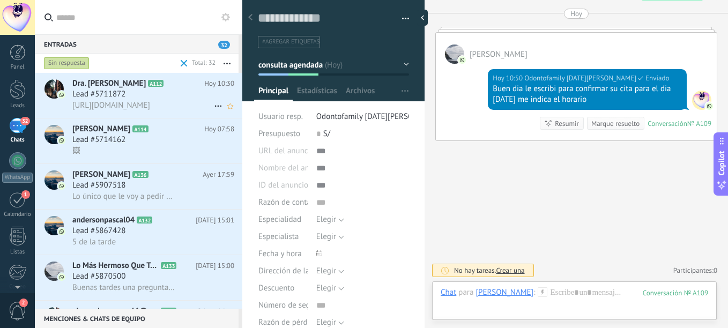
click at [133, 93] on div "Lead #5711872" at bounding box center [153, 94] width 162 height 11
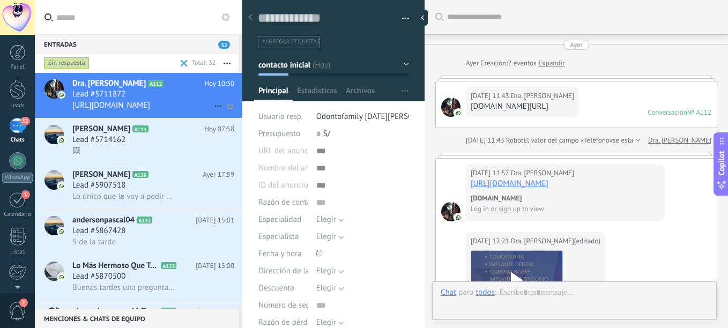
scroll to position [1227, 0]
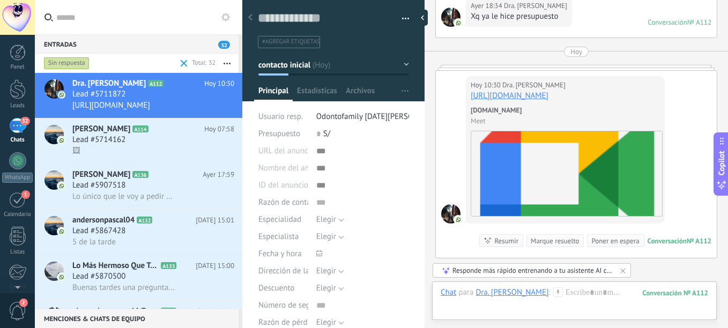
click at [57, 65] on div "Sin respuesta" at bounding box center [67, 63] width 46 height 13
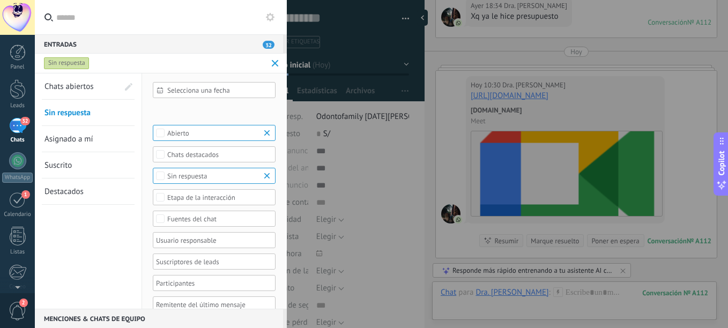
click at [80, 146] on link "Asignado a mí" at bounding box center [81, 139] width 74 height 26
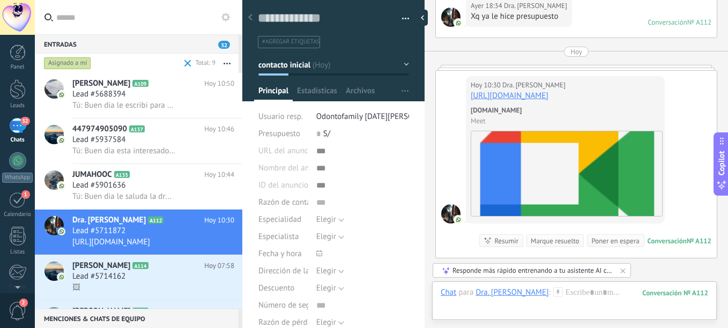
click at [80, 58] on div "Asignado a mí" at bounding box center [67, 63] width 47 height 13
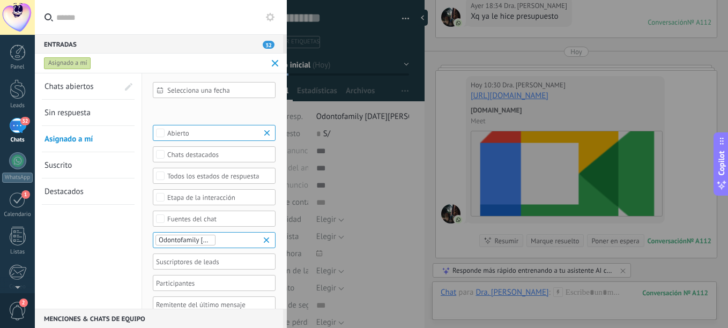
click at [87, 82] on span "Chats abiertos" at bounding box center [68, 86] width 49 height 10
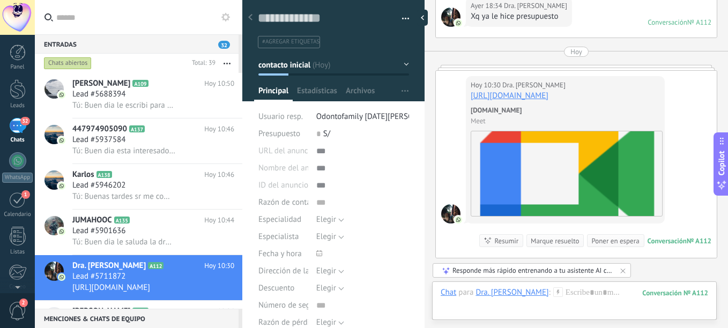
click at [223, 46] on span "32" at bounding box center [224, 45] width 12 height 8
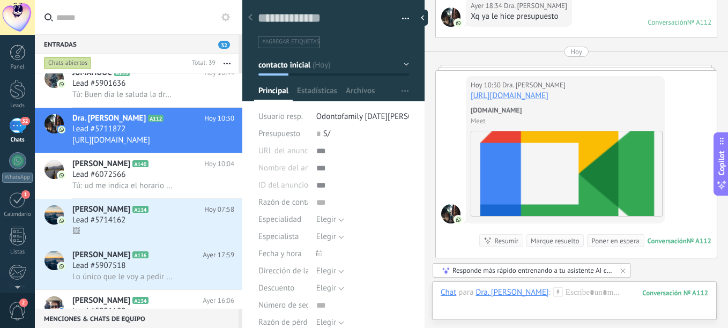
scroll to position [192, 0]
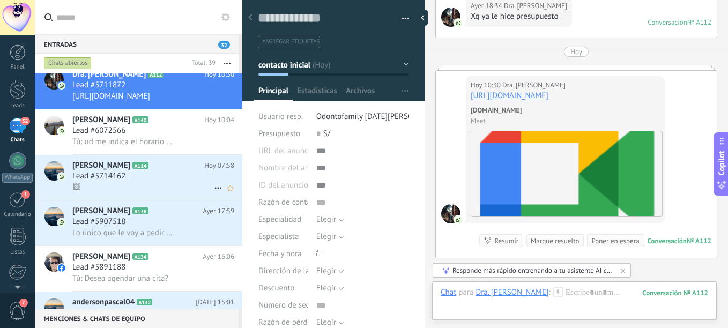
click at [163, 161] on h2 "[PERSON_NAME] A114" at bounding box center [138, 165] width 132 height 11
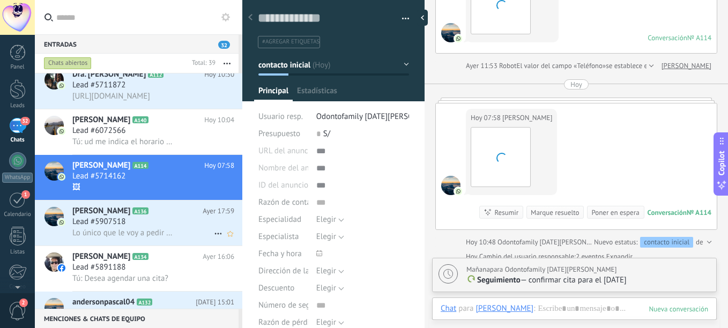
scroll to position [16, 0]
click at [130, 212] on span "[PERSON_NAME]" at bounding box center [101, 211] width 58 height 11
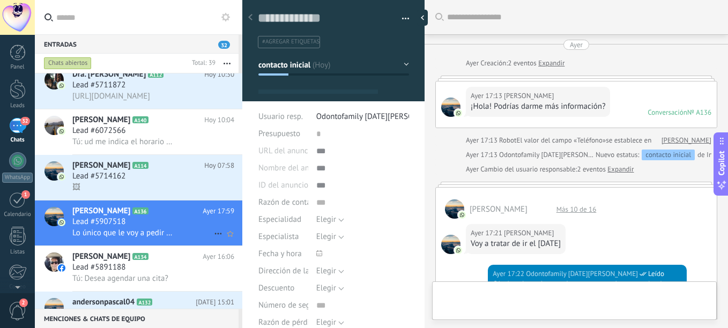
click at [130, 212] on span "[PERSON_NAME]" at bounding box center [101, 211] width 58 height 11
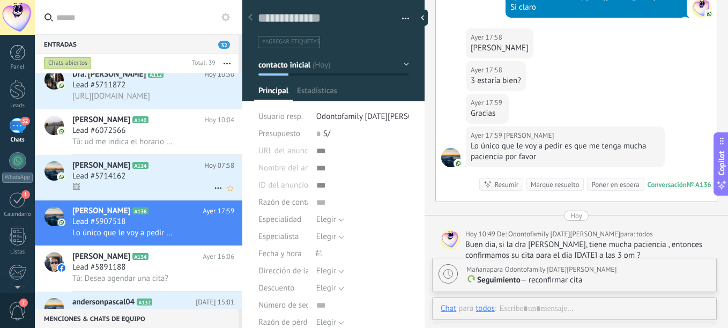
scroll to position [16, 0]
click at [158, 263] on div "Lead #5891188" at bounding box center [153, 267] width 162 height 11
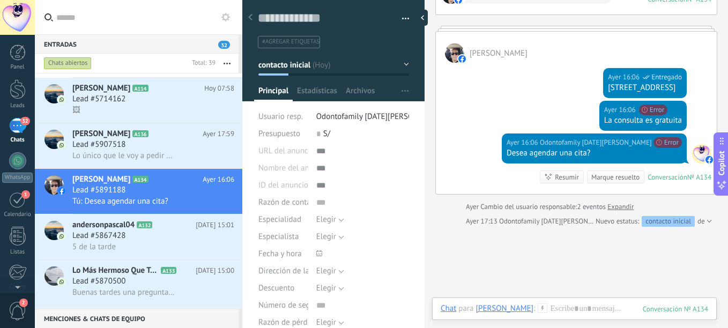
scroll to position [282, 0]
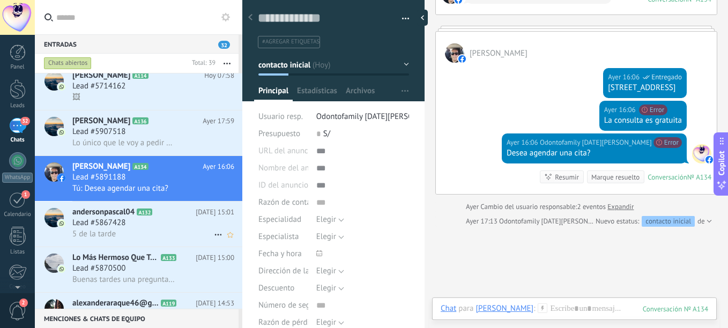
click at [101, 222] on span "Lead #5867428" at bounding box center [98, 223] width 53 height 11
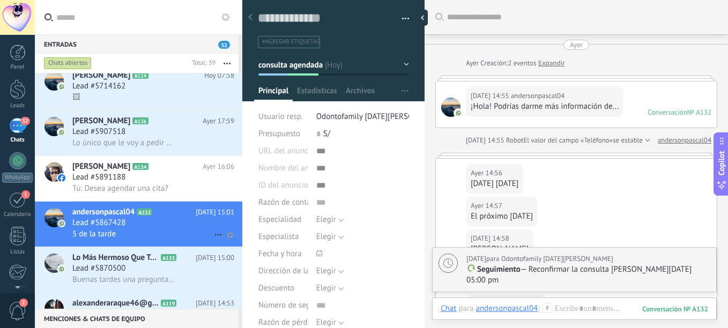
scroll to position [196, 0]
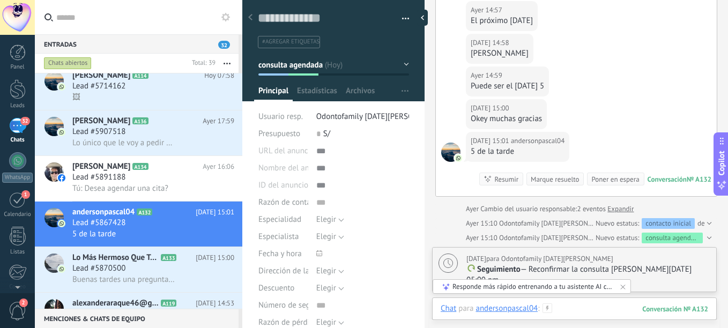
click at [573, 309] on div at bounding box center [574, 319] width 267 height 32
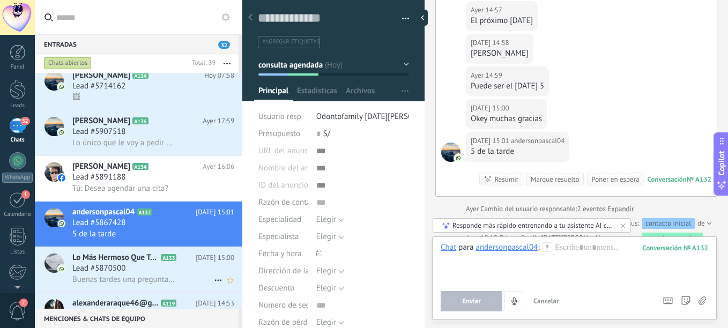
click at [123, 269] on span "Lead #5870500" at bounding box center [98, 268] width 53 height 11
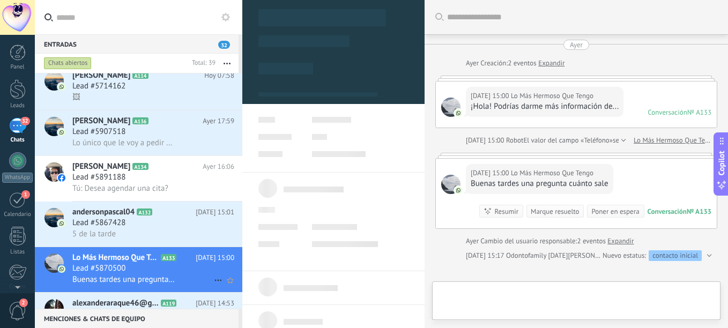
type textarea "**********"
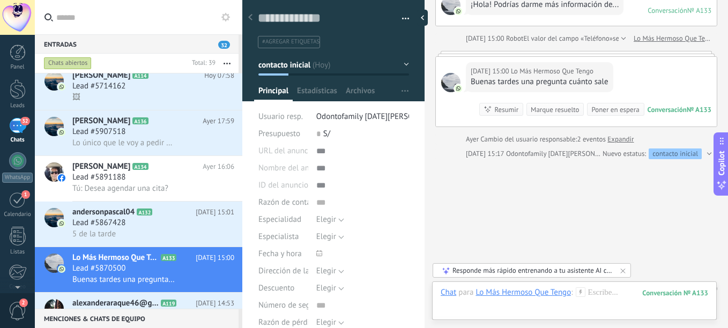
scroll to position [120, 0]
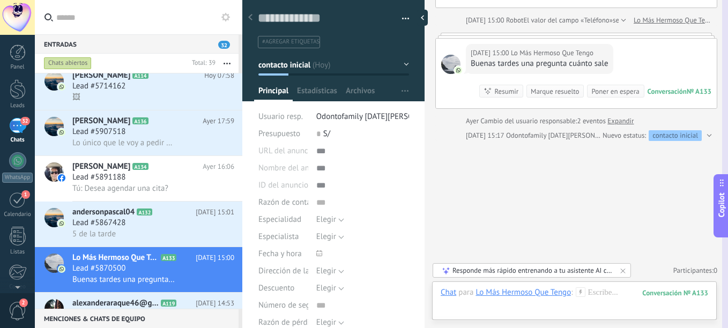
drag, startPoint x: 727, startPoint y: 132, endPoint x: 727, endPoint y: 175, distance: 42.9
click at [727, 175] on html ".abccls-1,.abccls-2{fill-rule:evenodd}.abccls-2{fill:#fff} .abfcls-1{fill:none}…" at bounding box center [364, 164] width 728 height 328
click at [600, 293] on div at bounding box center [574, 303] width 267 height 32
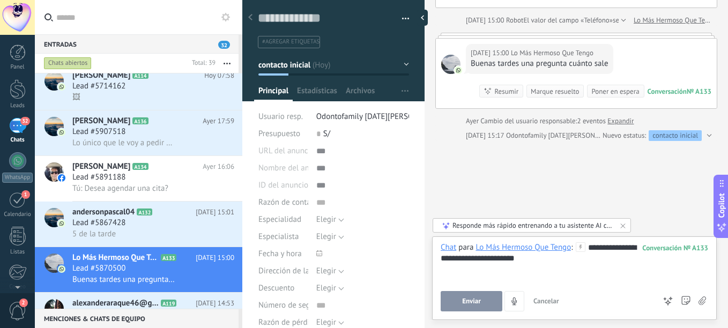
click at [470, 297] on span "Enviar" at bounding box center [471, 301] width 19 height 8
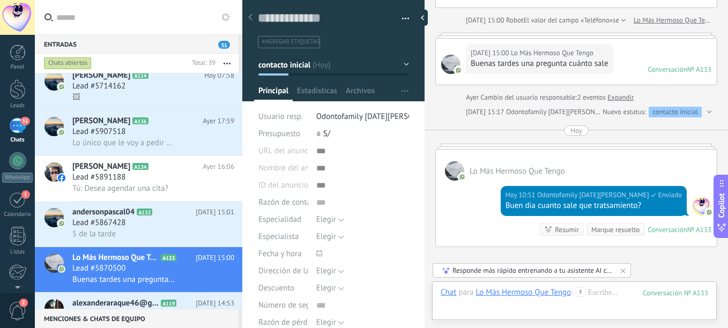
scroll to position [226, 0]
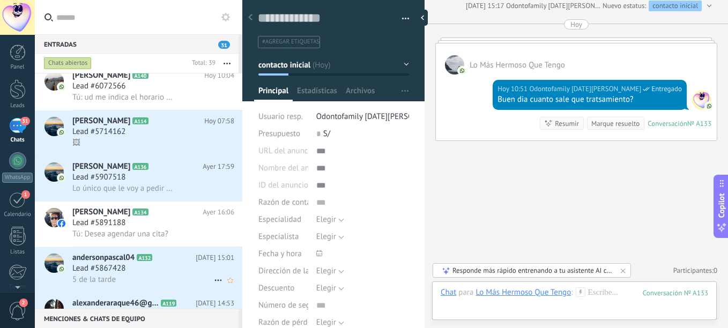
click at [106, 272] on span "Lead #5867428" at bounding box center [98, 268] width 53 height 11
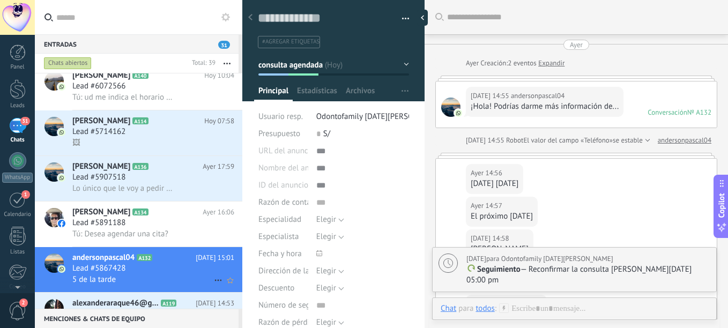
scroll to position [196, 0]
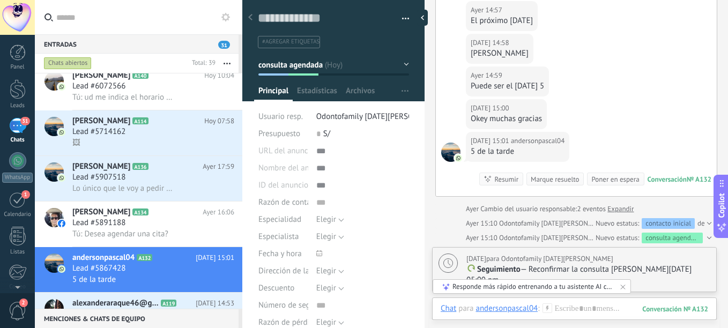
click at [34, 118] on link "31 Chats" at bounding box center [17, 131] width 35 height 26
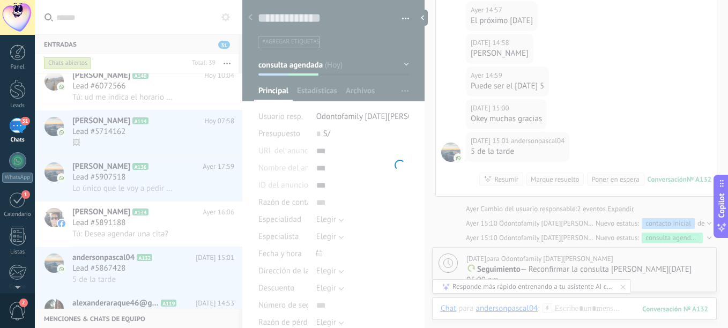
click at [3, 120] on link "31 Chats" at bounding box center [17, 131] width 35 height 26
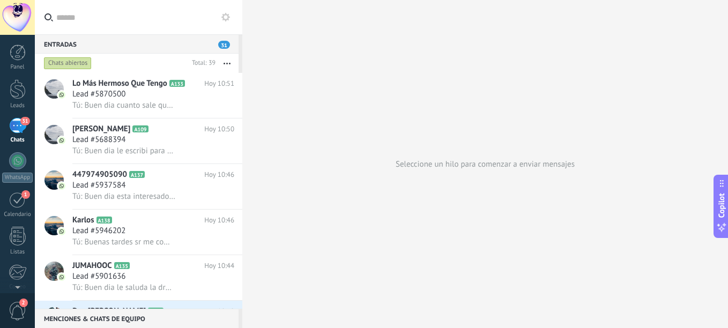
click at [16, 128] on div "31" at bounding box center [17, 126] width 17 height 16
click at [11, 176] on div "WhatsApp" at bounding box center [17, 178] width 31 height 10
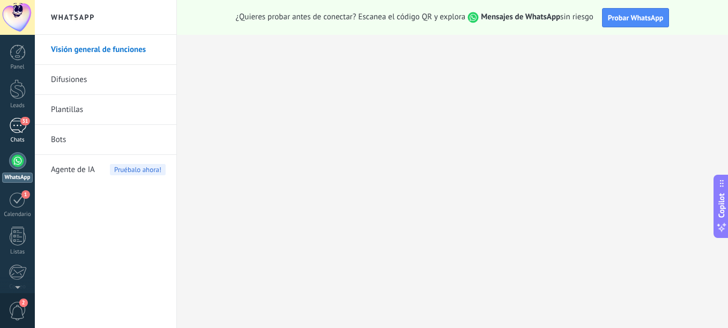
click at [17, 125] on div "31" at bounding box center [17, 126] width 17 height 16
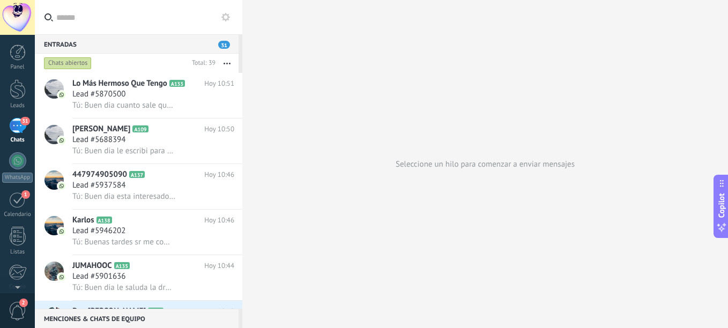
click at [226, 58] on button "button" at bounding box center [226, 63] width 23 height 19
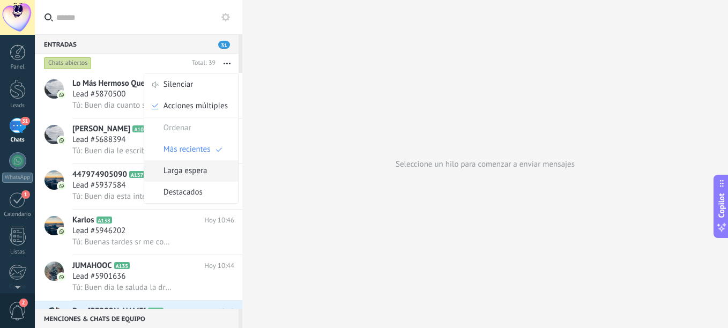
click at [190, 169] on span "Larga espera" at bounding box center [185, 170] width 44 height 21
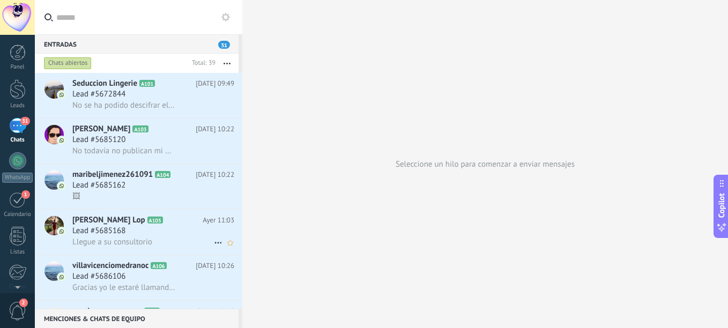
click at [139, 244] on span "Llegue a su consultorio" at bounding box center [112, 242] width 80 height 10
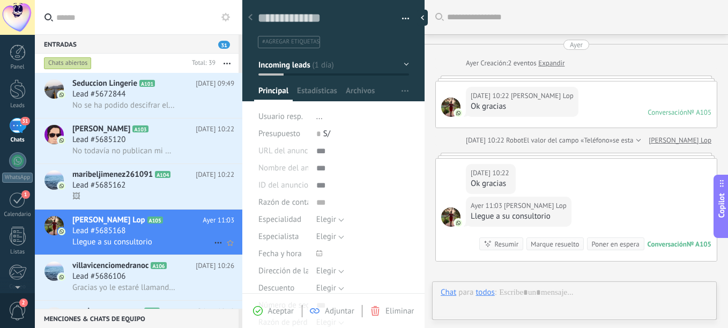
scroll to position [121, 0]
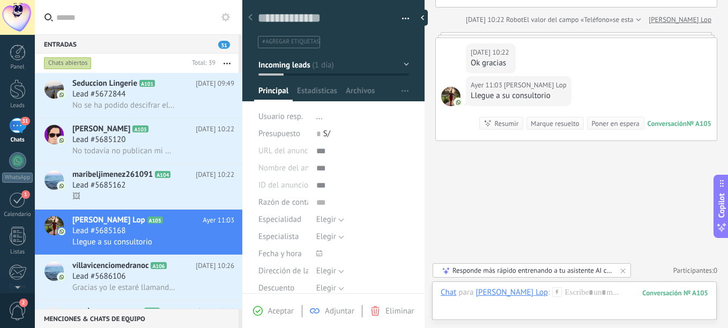
click at [297, 67] on span "Incoming leads" at bounding box center [284, 64] width 52 height 10
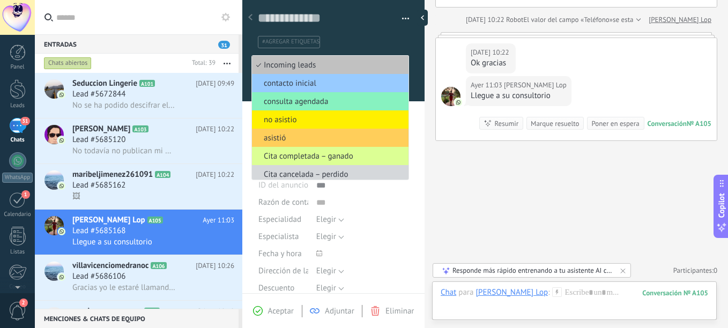
click at [299, 152] on span "Cita completada – ganado" at bounding box center [328, 156] width 153 height 10
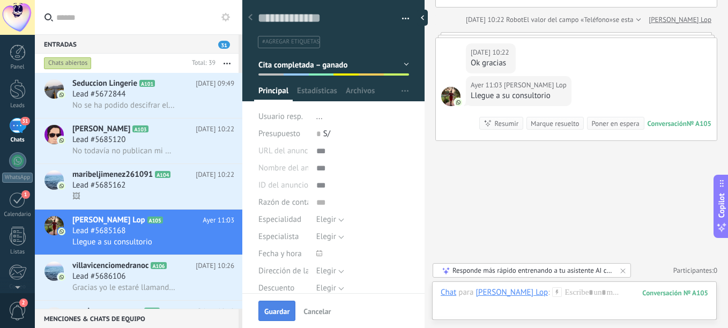
click at [279, 303] on button "Guardar" at bounding box center [276, 311] width 37 height 20
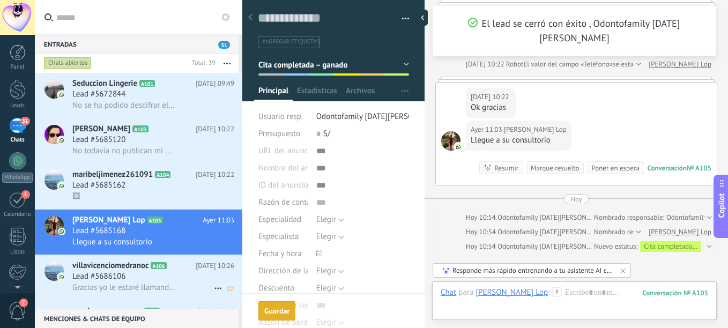
scroll to position [232, 0]
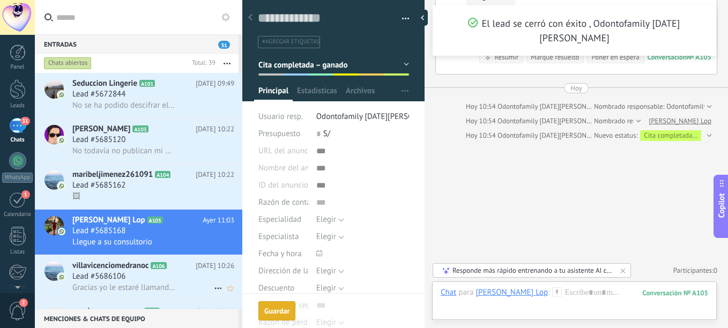
click at [80, 272] on span "Lead #5686106" at bounding box center [98, 276] width 53 height 11
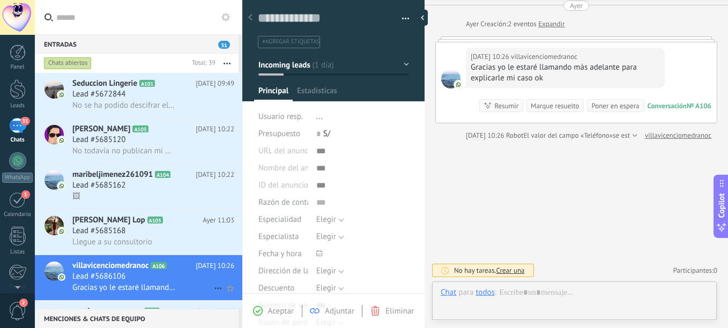
scroll to position [16, 0]
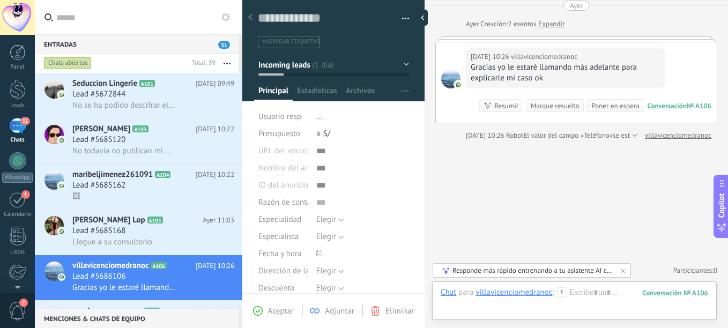
click at [292, 68] on span "Incoming leads" at bounding box center [284, 64] width 52 height 10
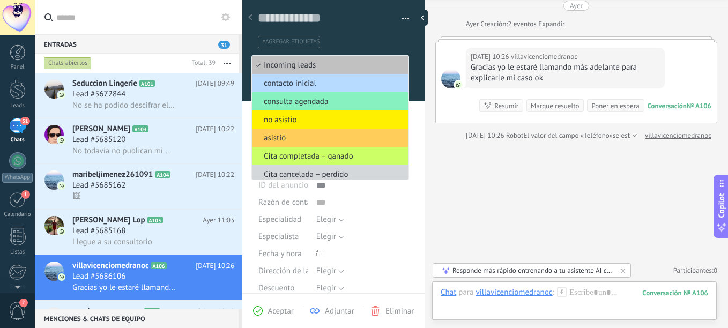
click at [296, 85] on span "contacto inicial" at bounding box center [328, 83] width 153 height 10
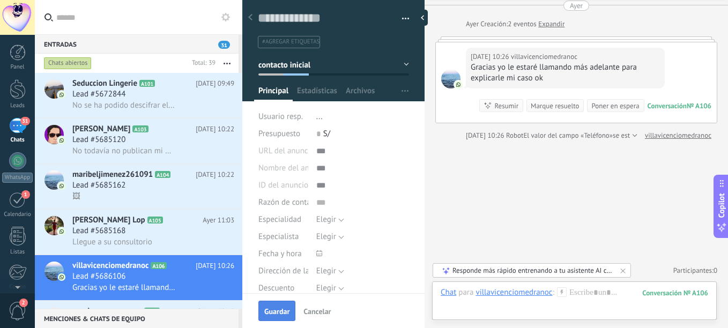
click at [282, 317] on button "Guardar" at bounding box center [276, 311] width 37 height 20
click at [276, 308] on span "Guardar" at bounding box center [276, 312] width 25 height 8
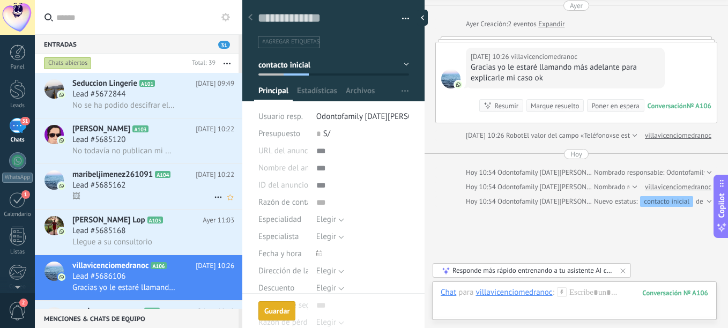
scroll to position [105, 0]
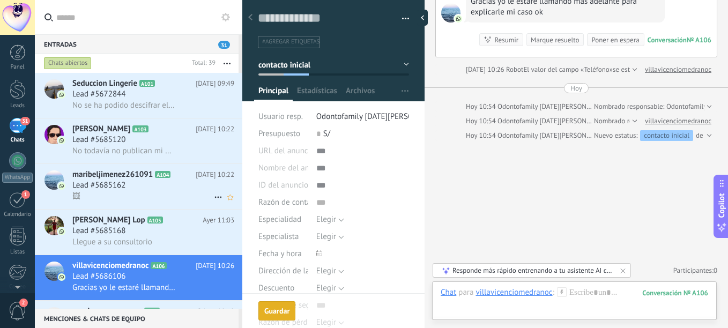
click at [144, 176] on span "maribeljimenez261091" at bounding box center [112, 174] width 80 height 11
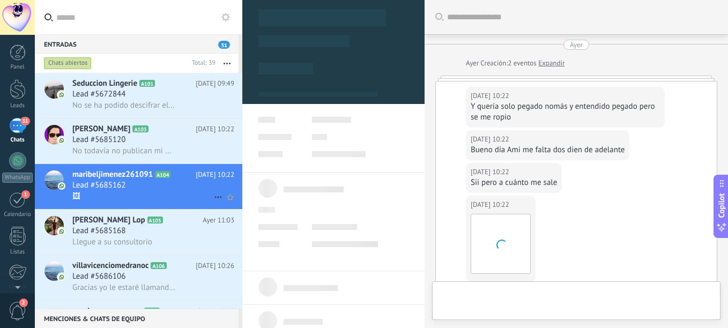
type textarea "**********"
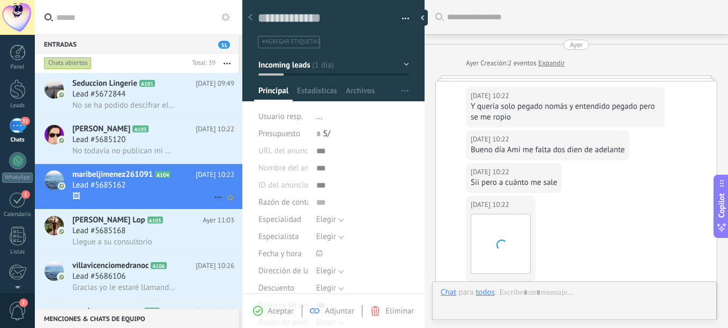
scroll to position [16, 0]
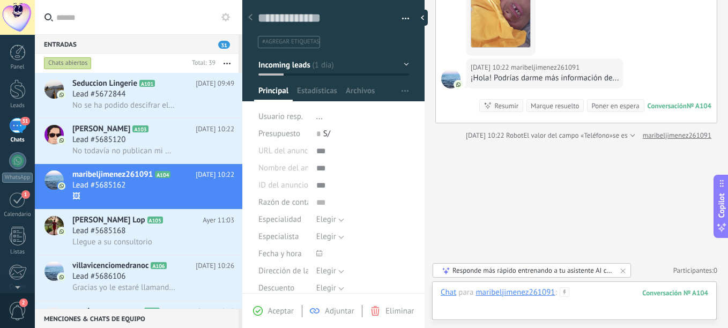
click at [584, 292] on div at bounding box center [574, 303] width 267 height 32
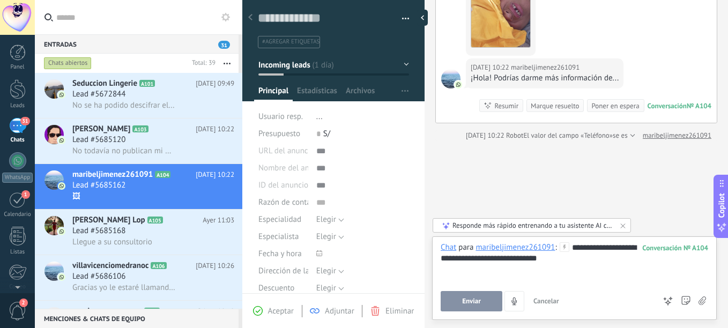
click at [478, 312] on div "**********" at bounding box center [574, 278] width 285 height 84
click at [479, 308] on button "Enviar" at bounding box center [472, 301] width 62 height 20
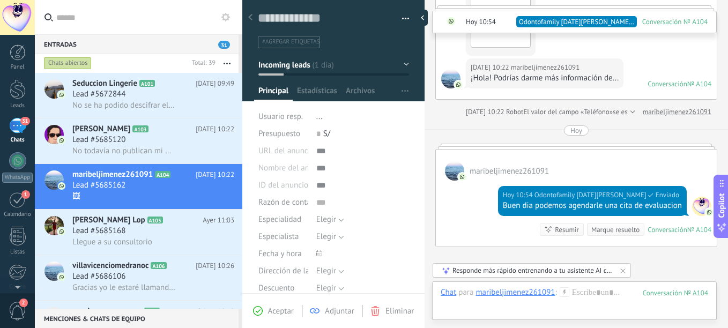
scroll to position [332, 0]
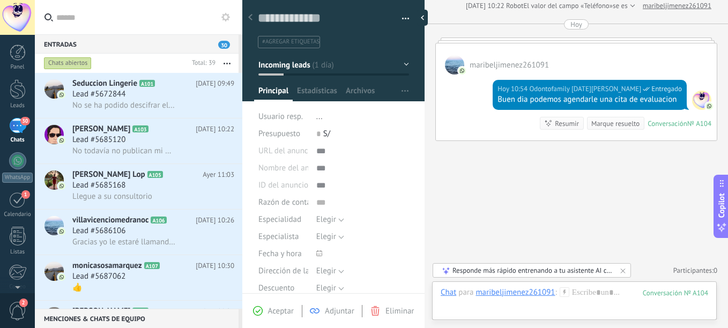
click at [272, 63] on span "Incoming leads" at bounding box center [284, 64] width 52 height 10
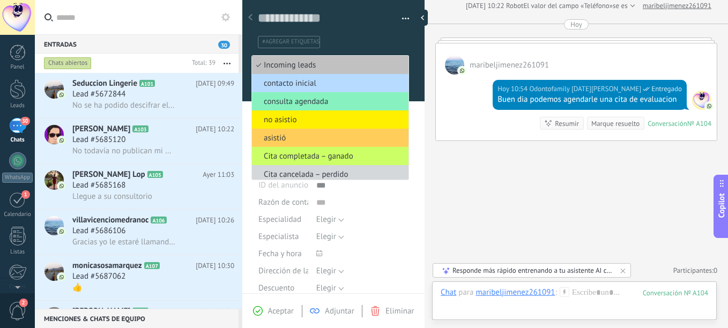
click at [273, 78] on span "contacto inicial" at bounding box center [328, 83] width 153 height 10
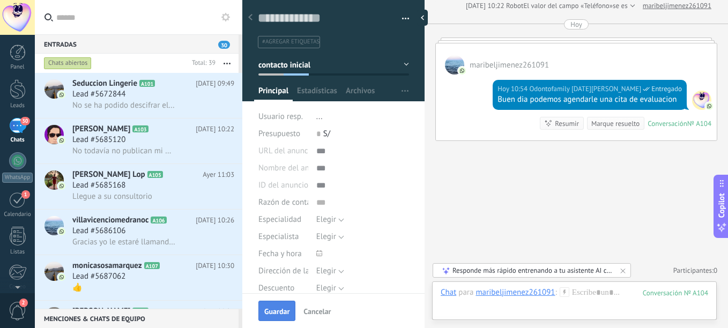
click at [271, 310] on span "Guardar" at bounding box center [276, 312] width 25 height 8
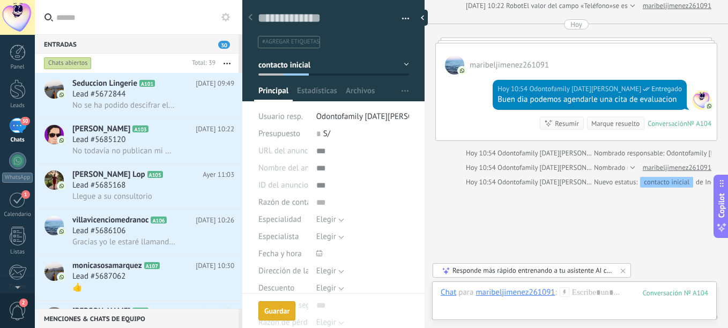
scroll to position [379, 0]
